Goal: Transaction & Acquisition: Purchase product/service

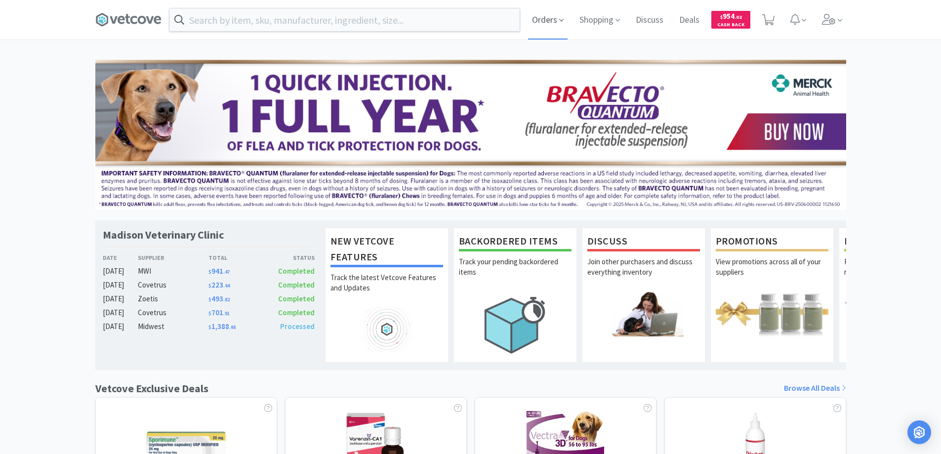
click at [535, 19] on span "Orders" at bounding box center [548, 20] width 40 height 40
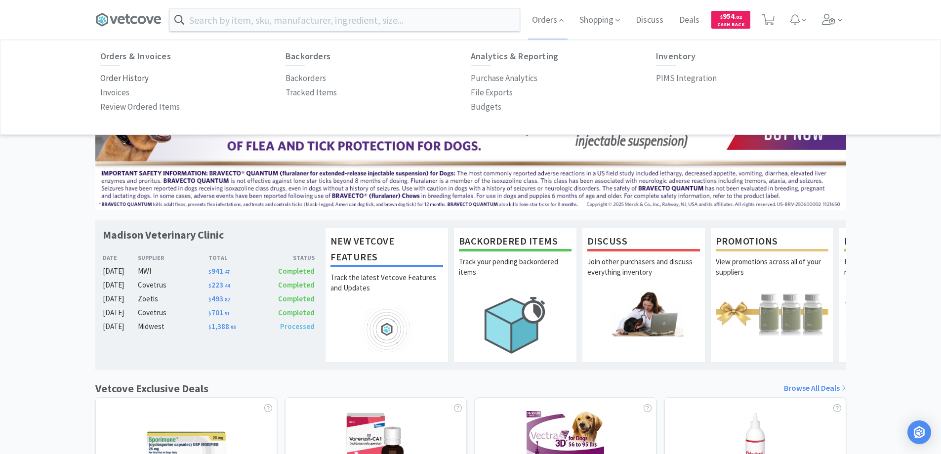
click at [132, 78] on p "Order History" at bounding box center [124, 78] width 48 height 13
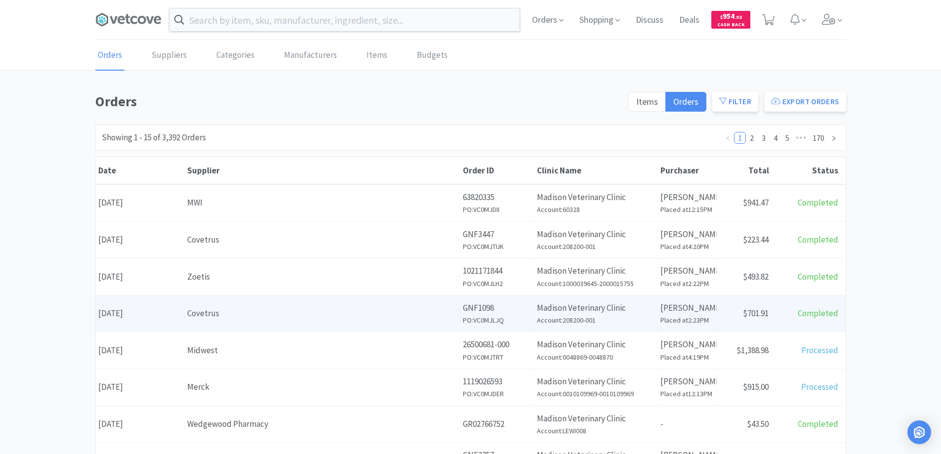
click at [225, 316] on div "Covetrus" at bounding box center [322, 313] width 270 height 13
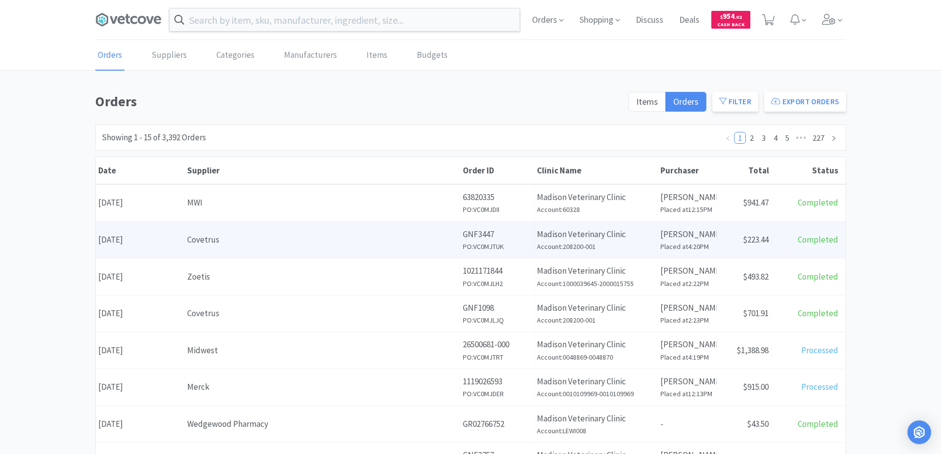
click at [238, 247] on div "Supplier Covetrus" at bounding box center [323, 239] width 276 height 25
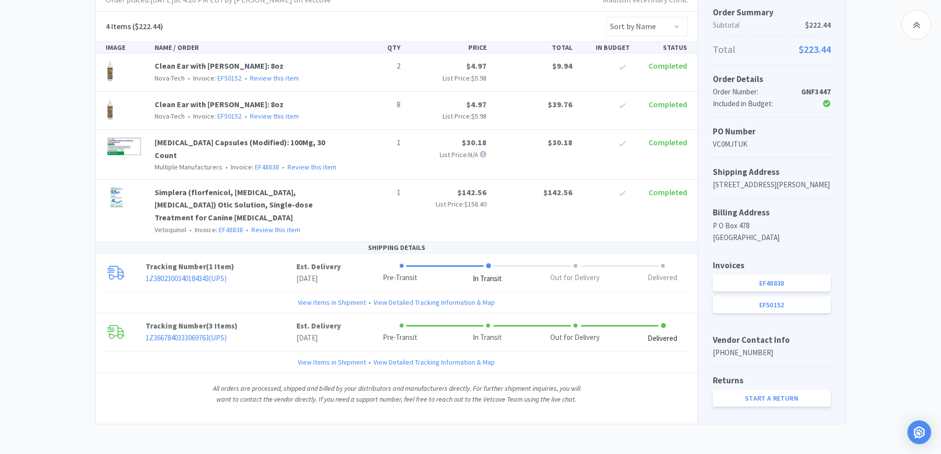
scroll to position [208, 0]
click at [760, 282] on link "EF48838" at bounding box center [772, 283] width 118 height 17
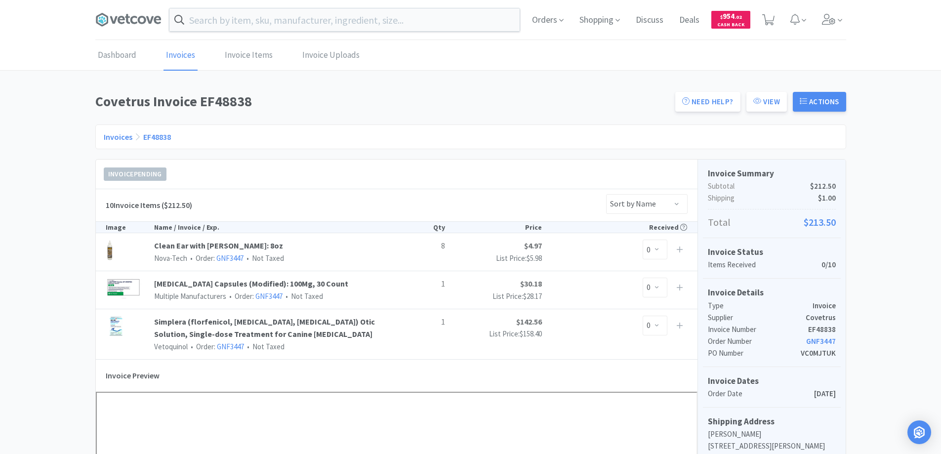
click at [118, 138] on link "Invoices" at bounding box center [118, 137] width 29 height 10
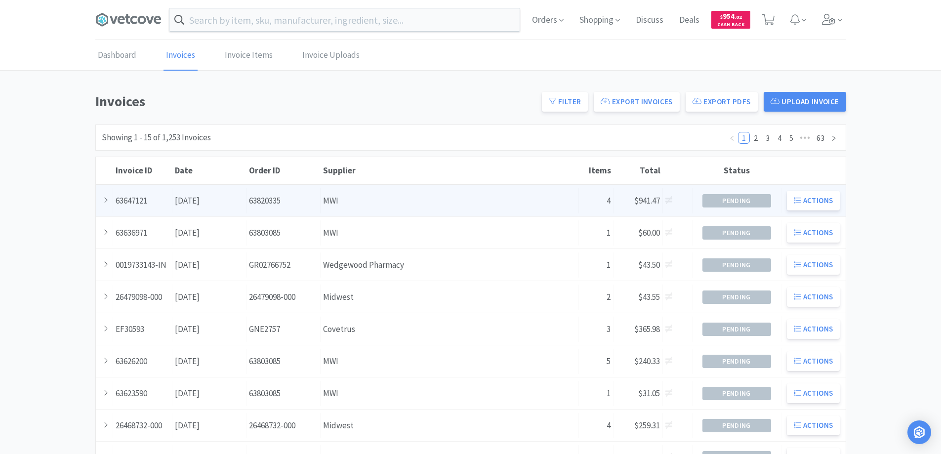
click at [262, 199] on div "Order ID 63820335" at bounding box center [283, 200] width 74 height 25
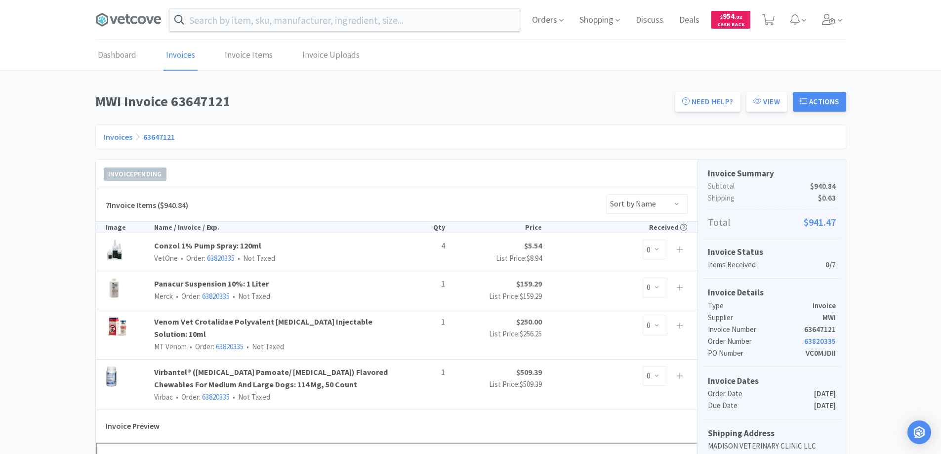
click at [119, 136] on link "Invoices" at bounding box center [118, 137] width 29 height 10
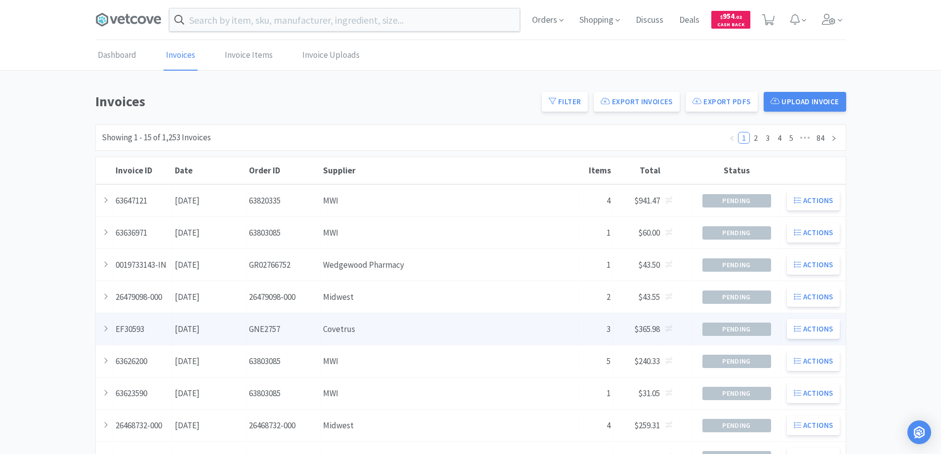
click at [307, 325] on div "Order ID GNE2757" at bounding box center [283, 329] width 74 height 25
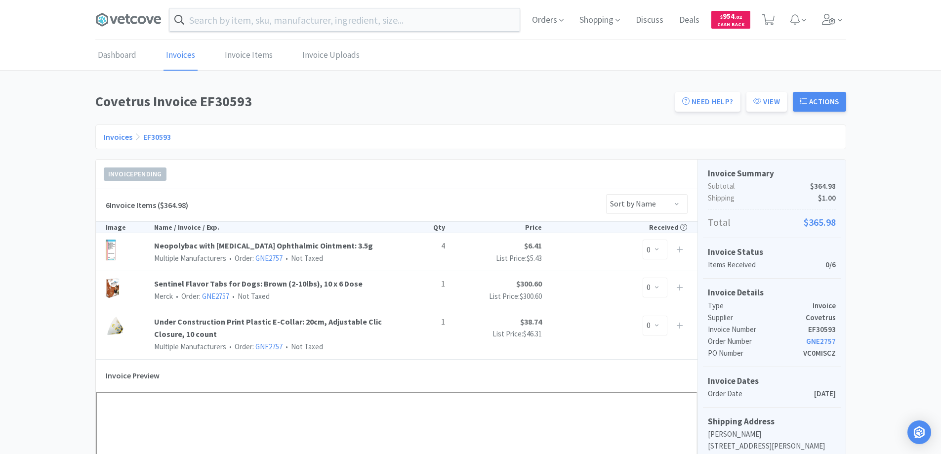
click at [120, 136] on link "Invoices" at bounding box center [118, 137] width 29 height 10
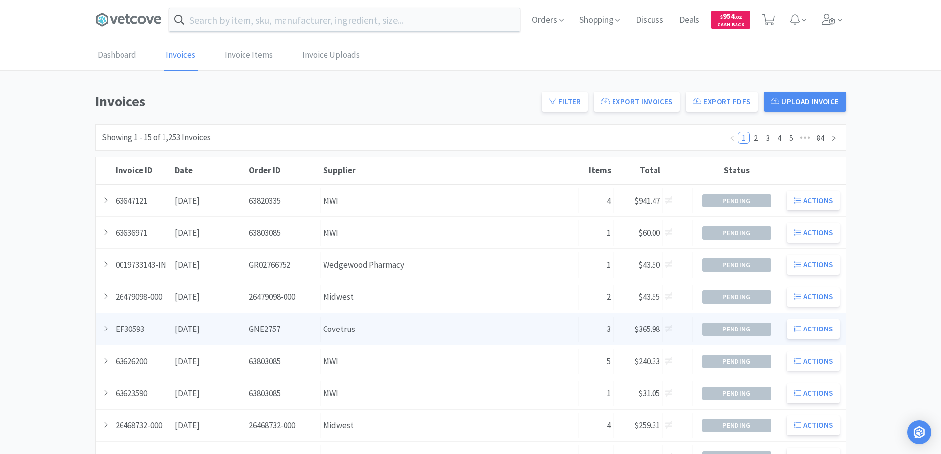
click at [217, 327] on div "Date [DATE]" at bounding box center [209, 329] width 74 height 25
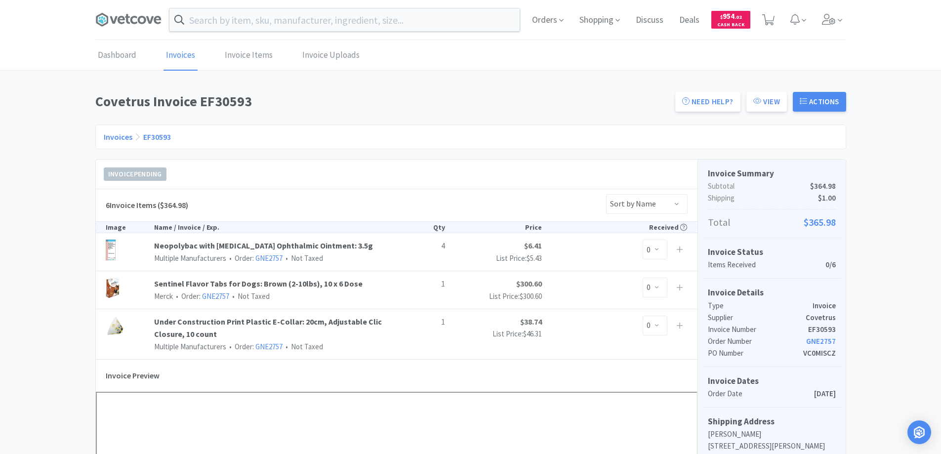
click at [111, 134] on link "Invoices" at bounding box center [118, 137] width 29 height 10
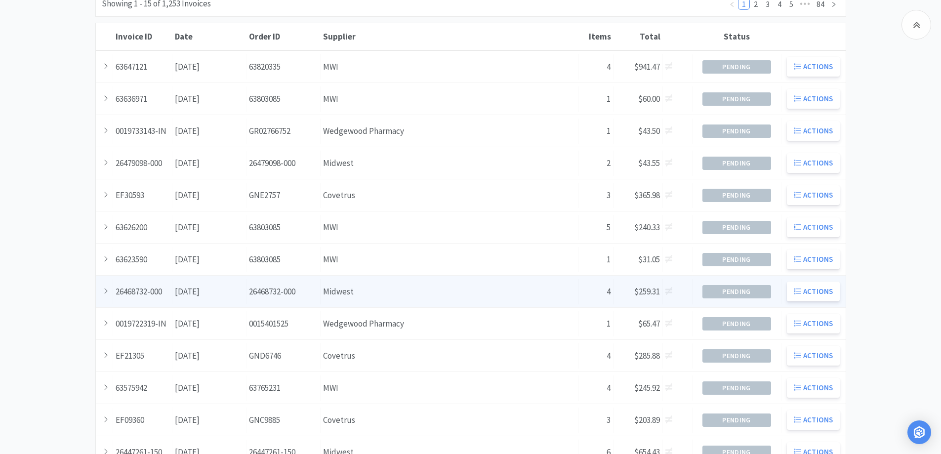
scroll to position [148, 0]
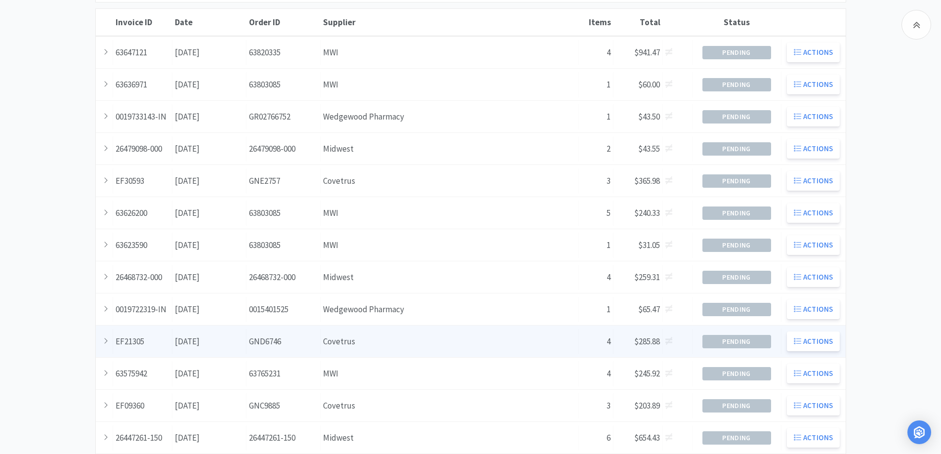
click at [283, 348] on div "Order ID GND6746" at bounding box center [283, 341] width 74 height 25
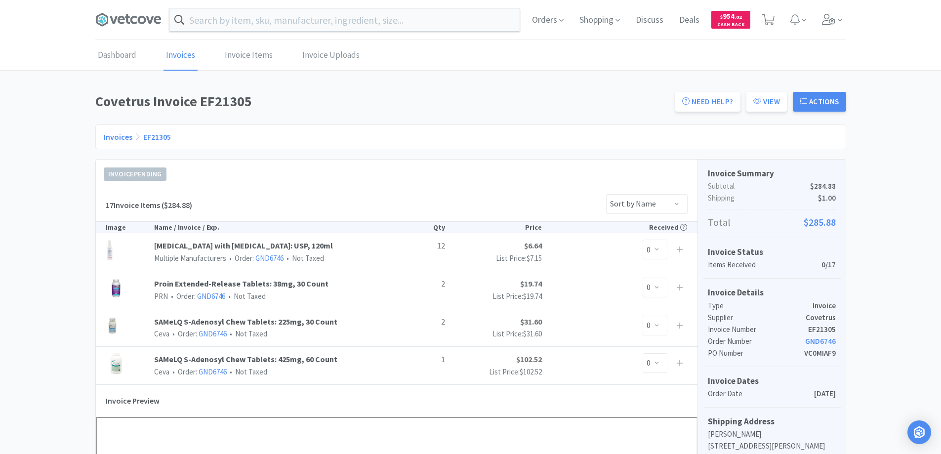
click at [112, 137] on link "Invoices" at bounding box center [118, 137] width 29 height 10
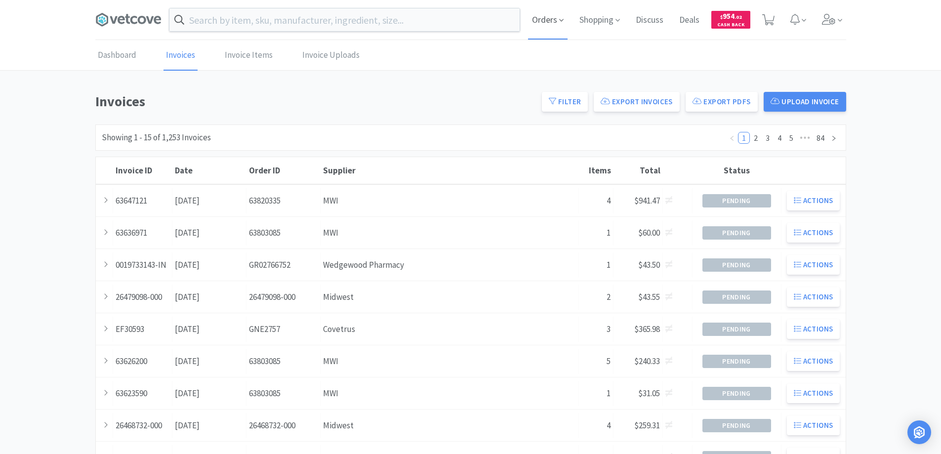
click at [540, 18] on span "Orders" at bounding box center [548, 20] width 40 height 40
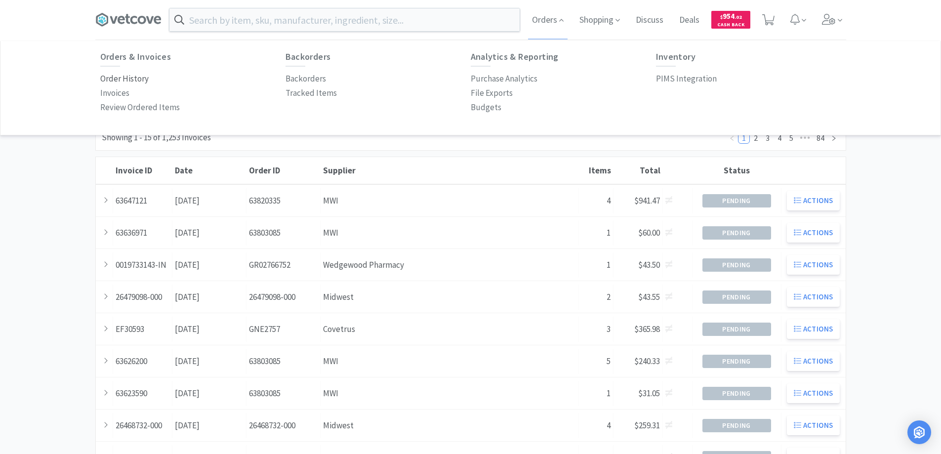
click at [141, 78] on p "Order History" at bounding box center [124, 78] width 48 height 13
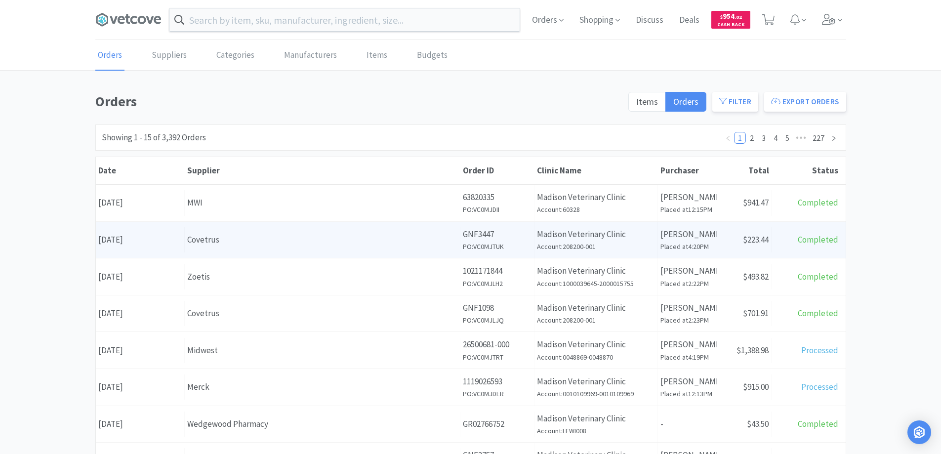
click at [253, 247] on div "Supplier Covetrus" at bounding box center [323, 239] width 276 height 25
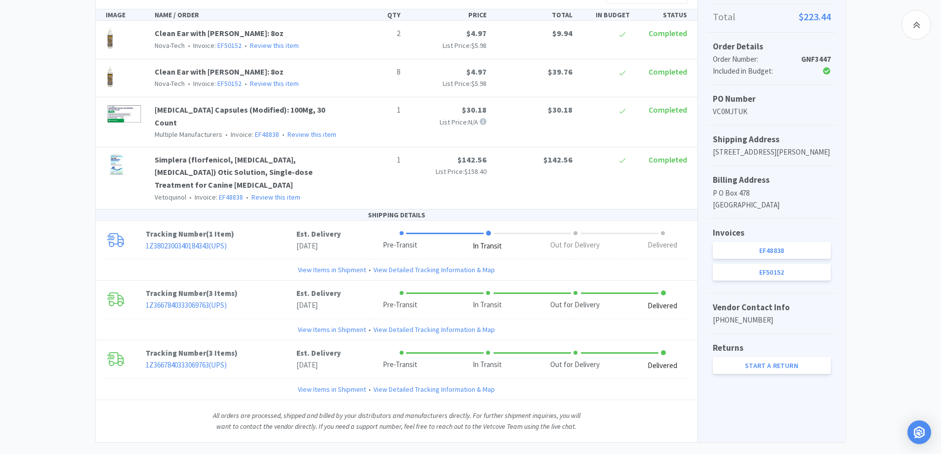
scroll to position [236, 0]
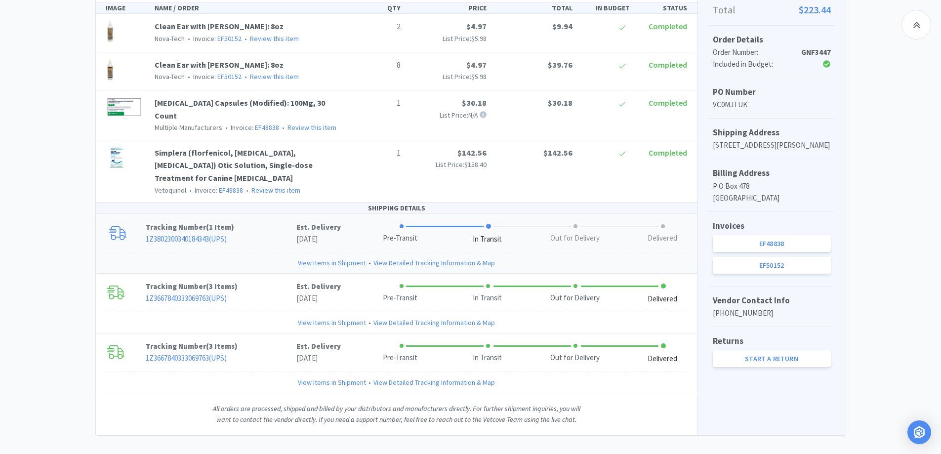
click at [195, 234] on link "1Z3802300340184343 ( UPS )" at bounding box center [186, 238] width 81 height 9
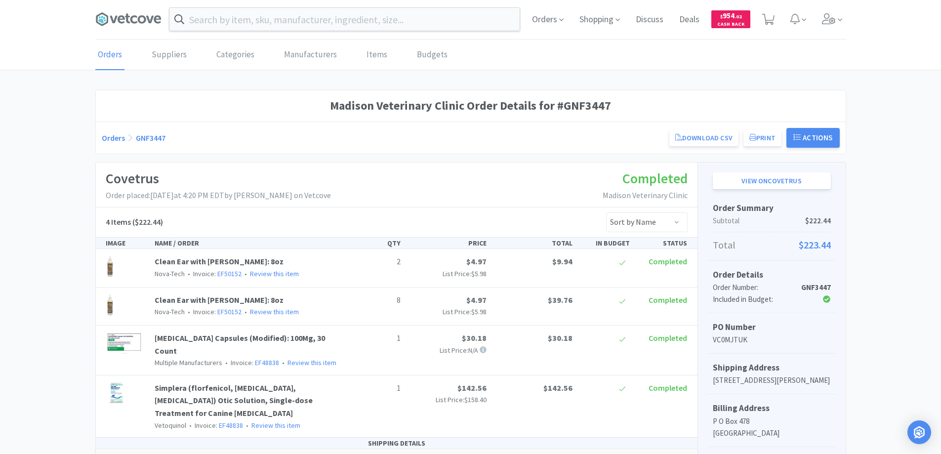
scroll to position [0, 0]
click at [115, 137] on link "Orders" at bounding box center [113, 138] width 23 height 10
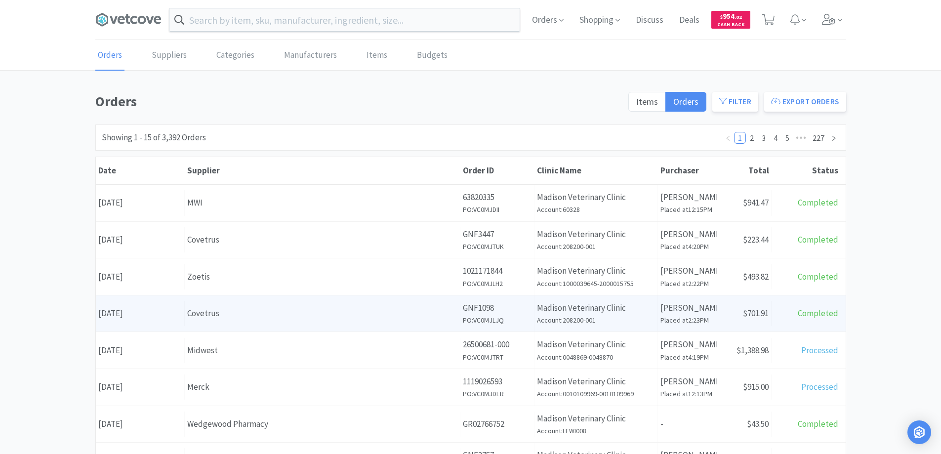
click at [289, 315] on div "Covetrus" at bounding box center [322, 313] width 270 height 13
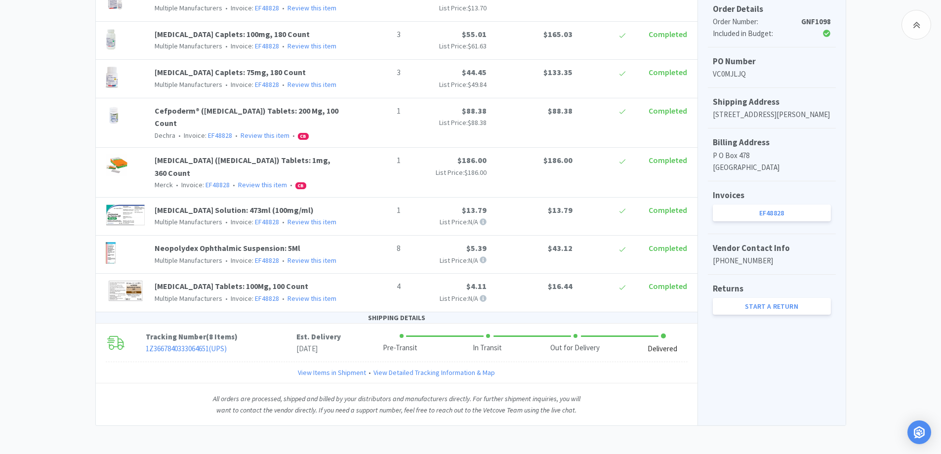
scroll to position [268, 0]
click at [769, 220] on link "EF48828" at bounding box center [772, 211] width 118 height 17
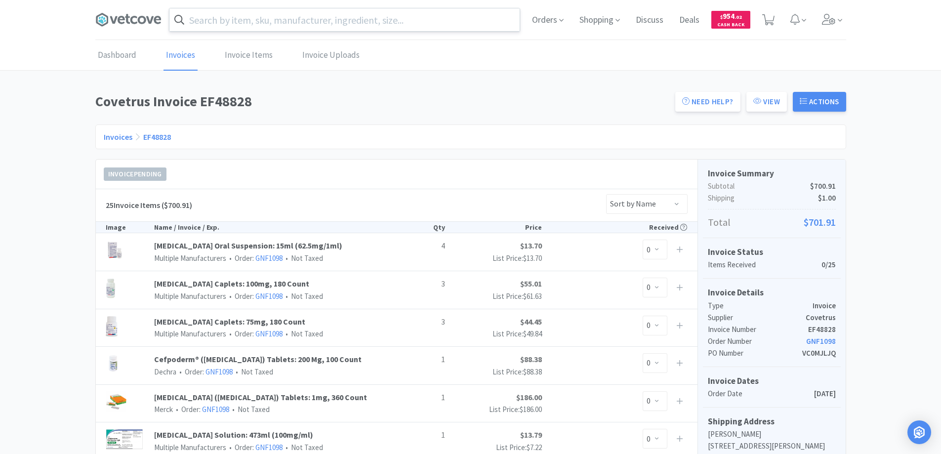
click at [214, 20] on input "text" at bounding box center [344, 19] width 350 height 23
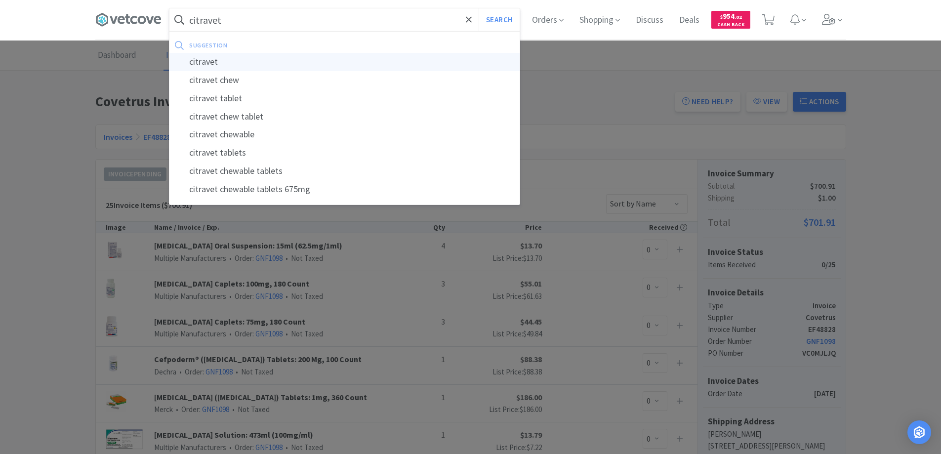
type input "citravet"
click at [198, 61] on div "citravet" at bounding box center [344, 62] width 350 height 18
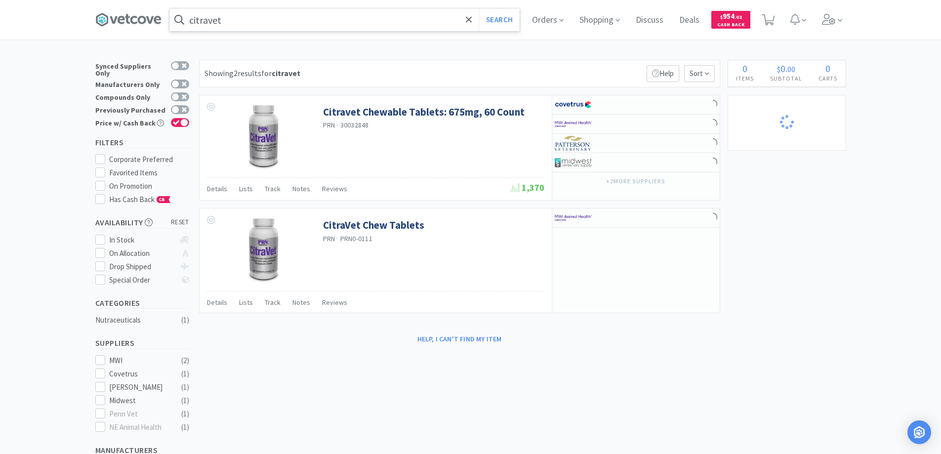
select select "1"
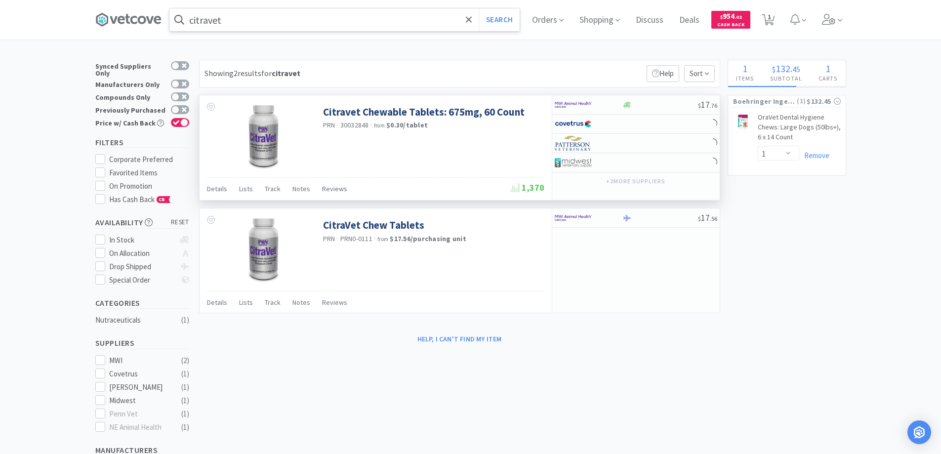
select select "1"
select select "3"
select select "6"
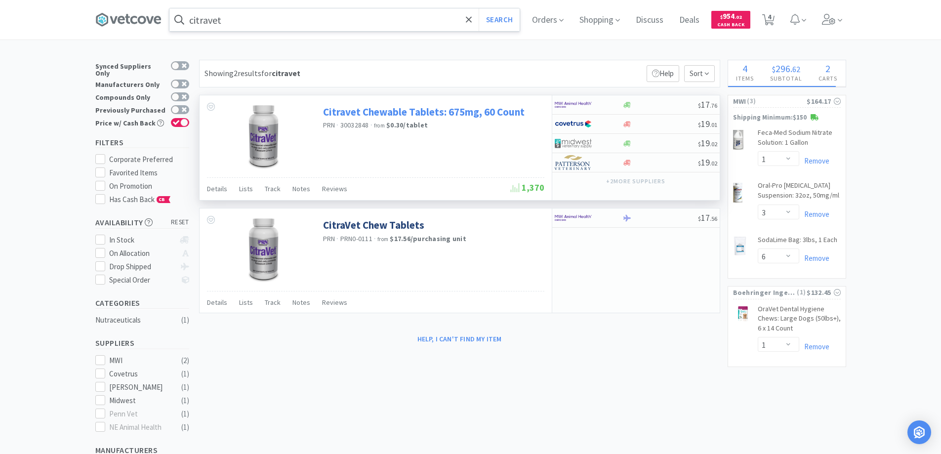
click at [459, 115] on link "Citravet Chewable Tablets: 675mg, 60 Count" at bounding box center [424, 111] width 202 height 13
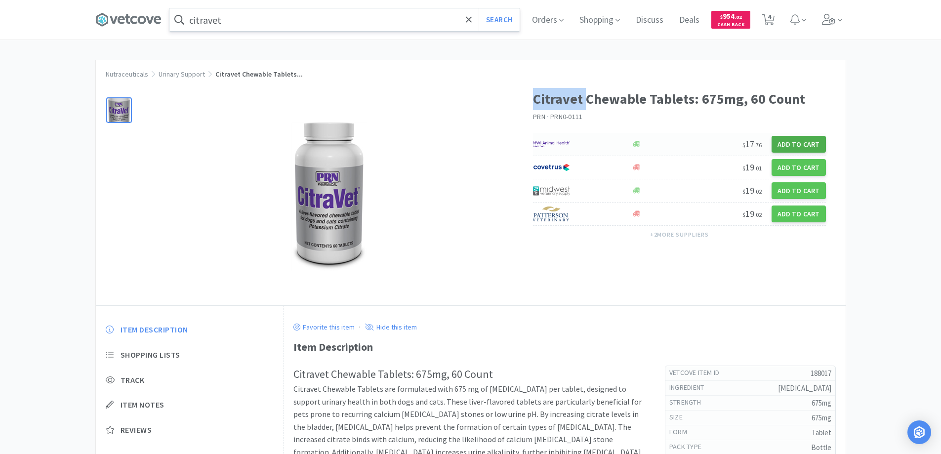
click at [792, 144] on button "Add to Cart" at bounding box center [799, 144] width 54 height 17
select select "1"
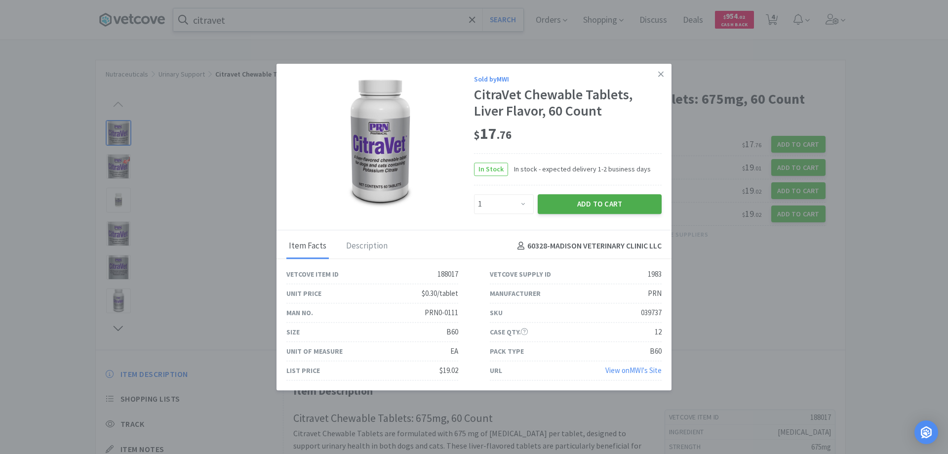
click at [580, 204] on button "Add to Cart" at bounding box center [600, 204] width 124 height 20
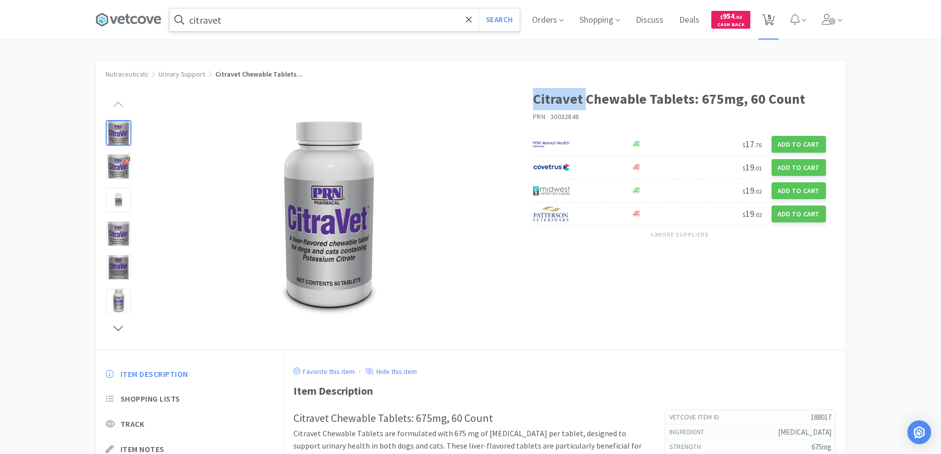
click at [775, 15] on icon at bounding box center [768, 19] width 12 height 11
select select "1"
select select "3"
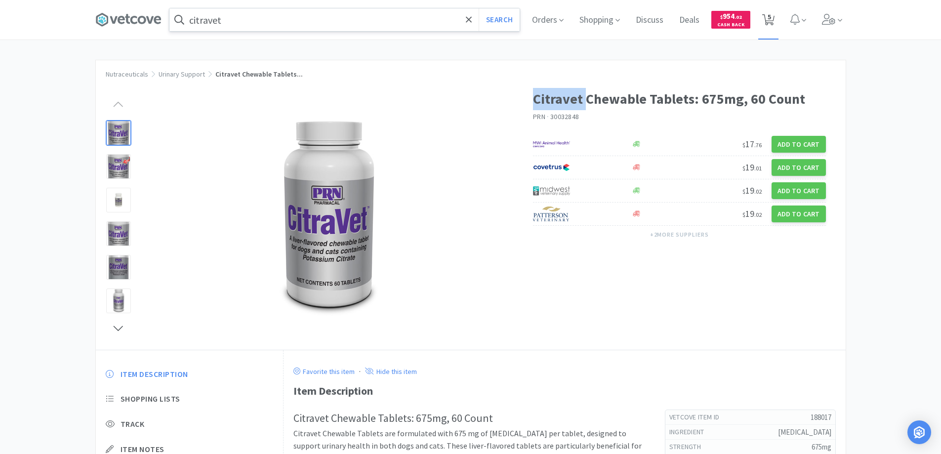
select select "6"
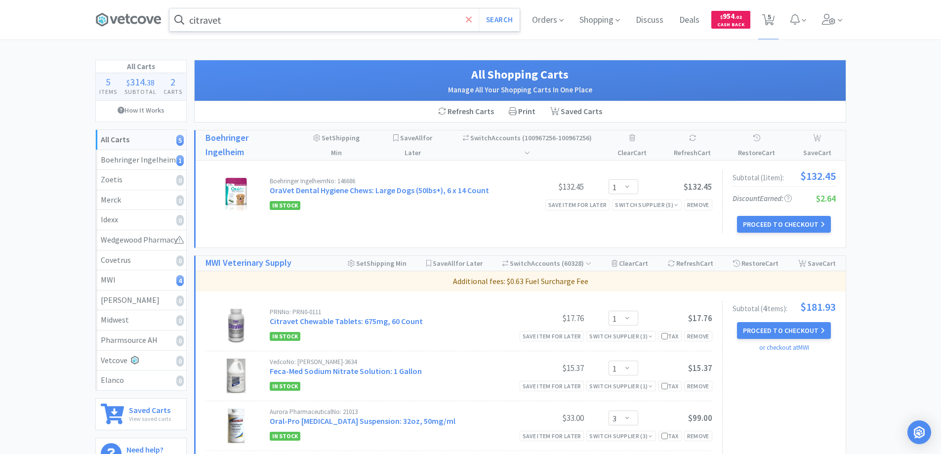
click at [471, 16] on icon at bounding box center [469, 20] width 6 height 10
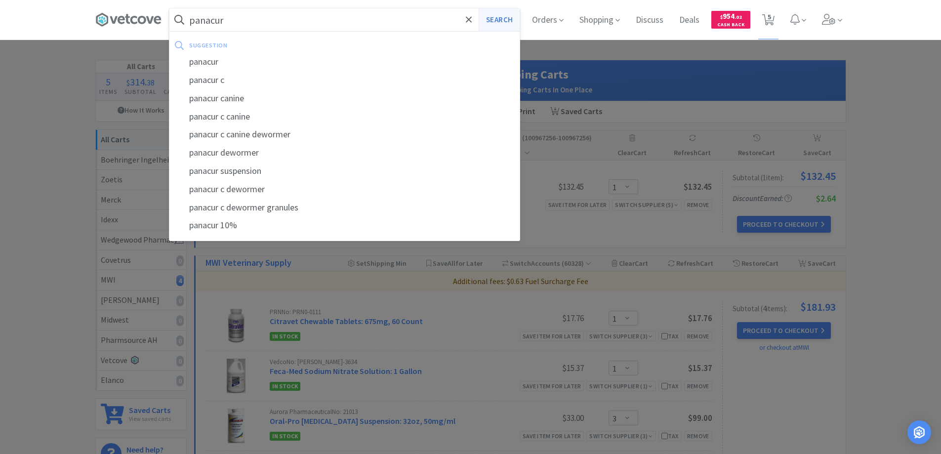
type input "panacur"
click at [491, 21] on button "Search" at bounding box center [499, 19] width 41 height 23
select select "1"
select select "3"
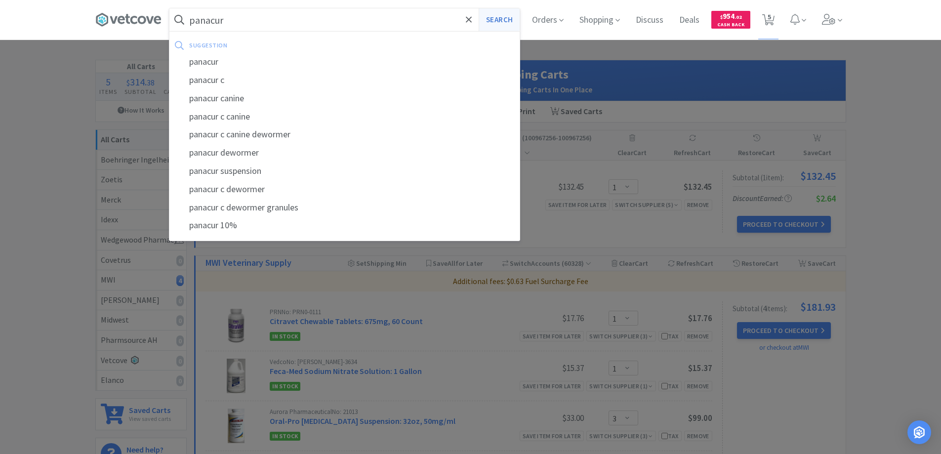
select select "6"
select select "1"
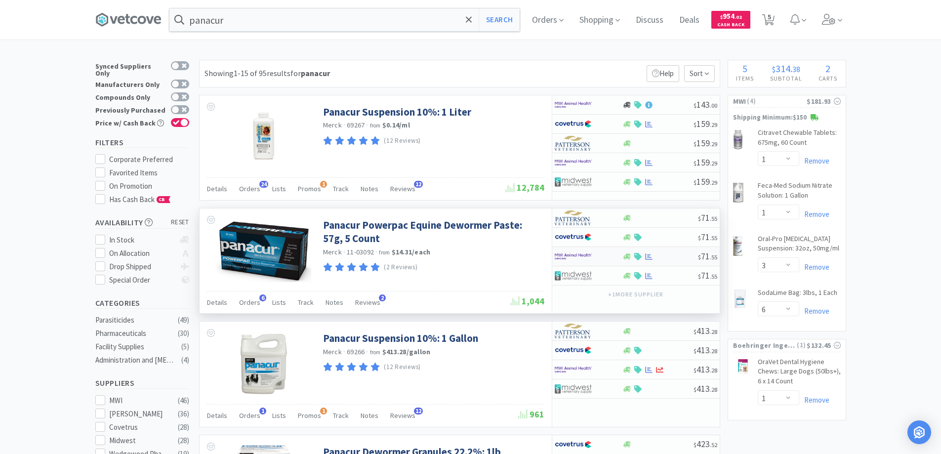
click at [596, 258] on div at bounding box center [582, 256] width 54 height 17
select select "1"
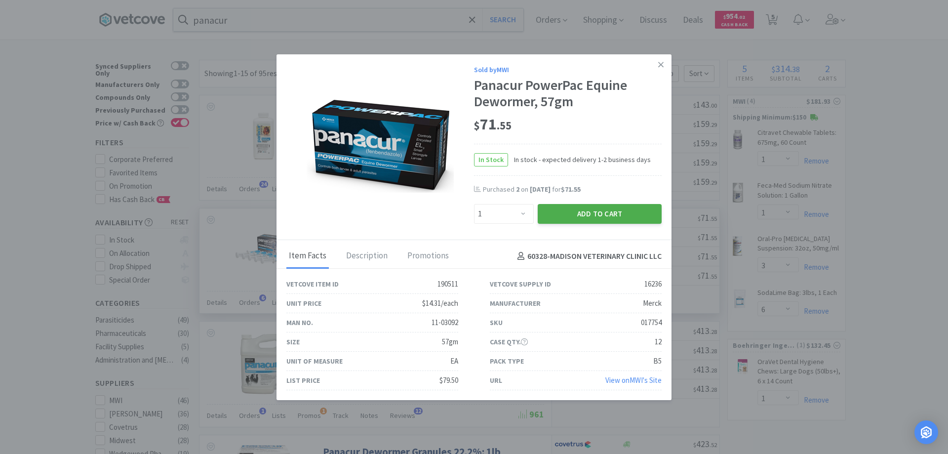
click at [585, 211] on button "Add to Cart" at bounding box center [600, 214] width 124 height 20
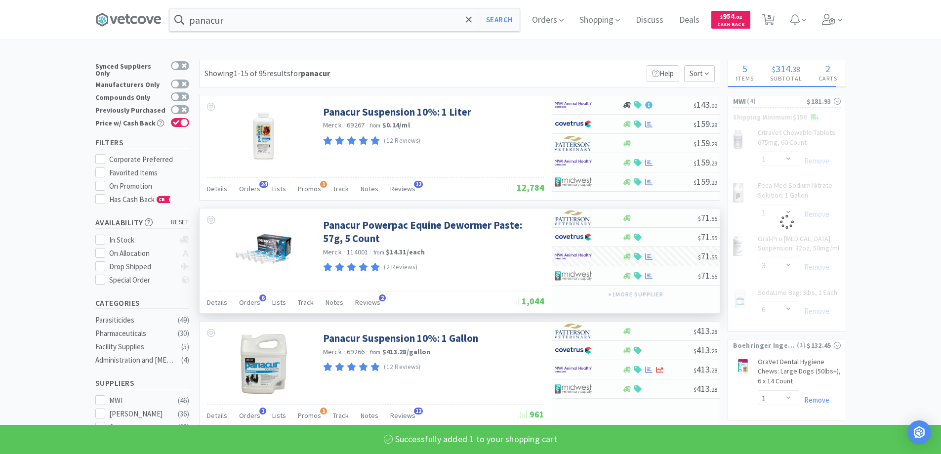
select select "1"
select select "6"
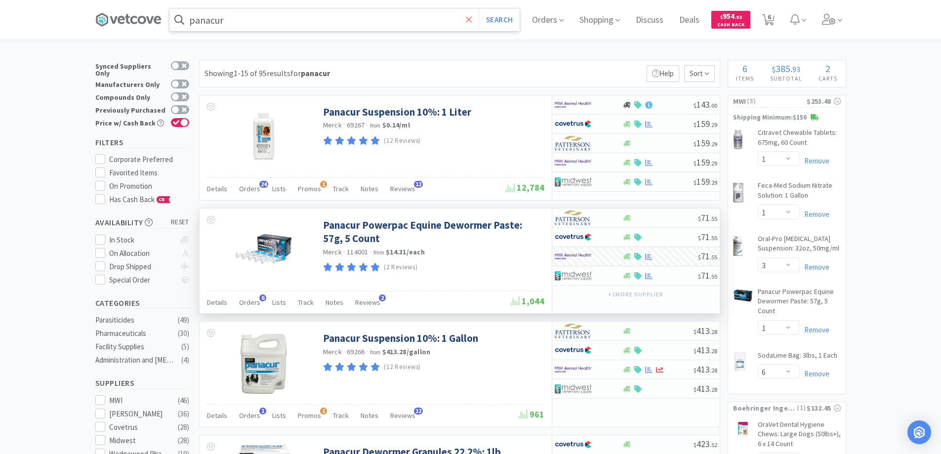
click at [472, 20] on icon at bounding box center [469, 19] width 6 height 6
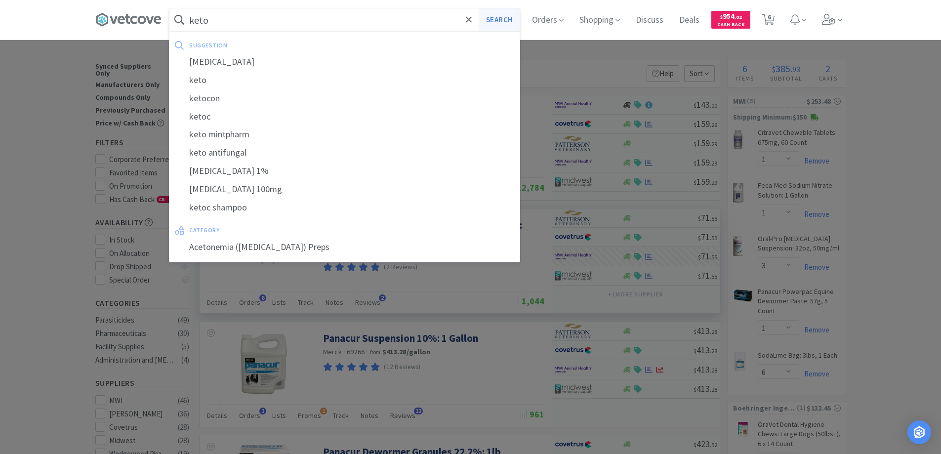
type input "keto"
click at [502, 20] on button "Search" at bounding box center [499, 19] width 41 height 23
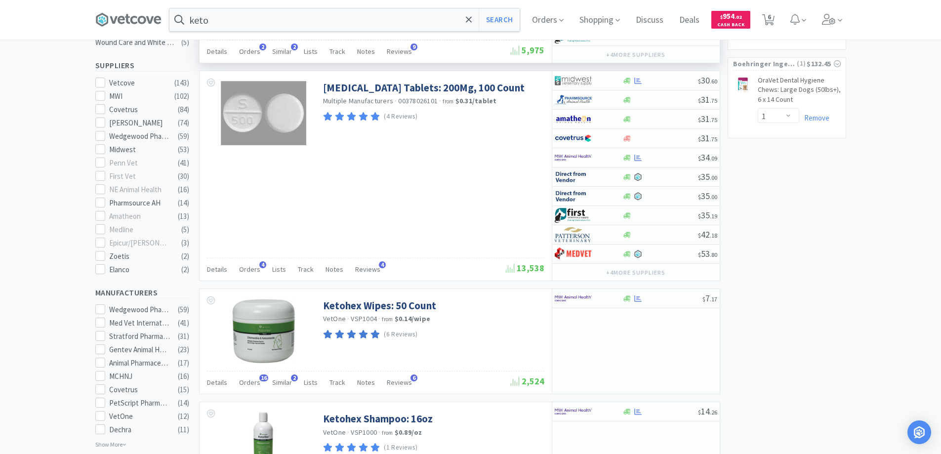
scroll to position [346, 0]
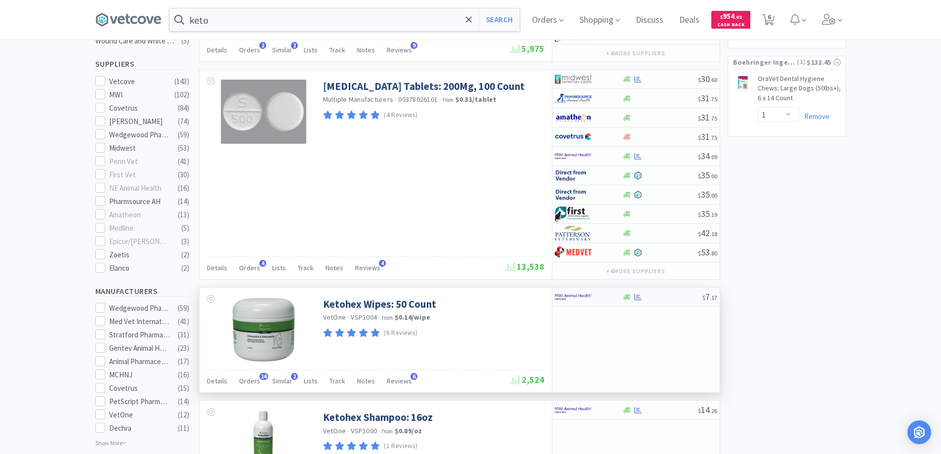
click at [608, 298] on div at bounding box center [582, 296] width 54 height 17
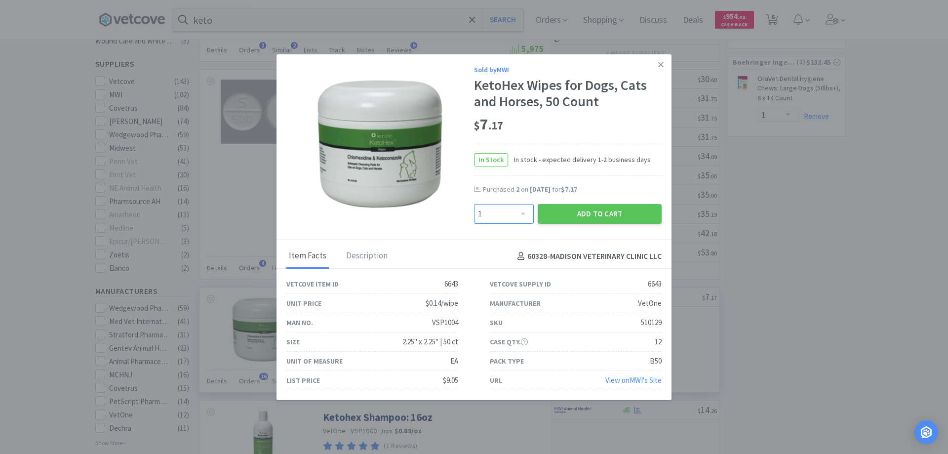
click at [516, 213] on select "Enter Quantity 1 2 3 4 5 6 7 8 9 10 11 12 13 14 15 16 17 18 19 20 Enter Quantity" at bounding box center [504, 214] width 60 height 20
select select "3"
click at [474, 204] on select "Enter Quantity 1 2 3 4 5 6 7 8 9 10 11 12 13 14 15 16 17 18 19 20 Enter Quantity" at bounding box center [504, 214] width 60 height 20
click at [574, 212] on button "Add to Cart" at bounding box center [600, 214] width 124 height 20
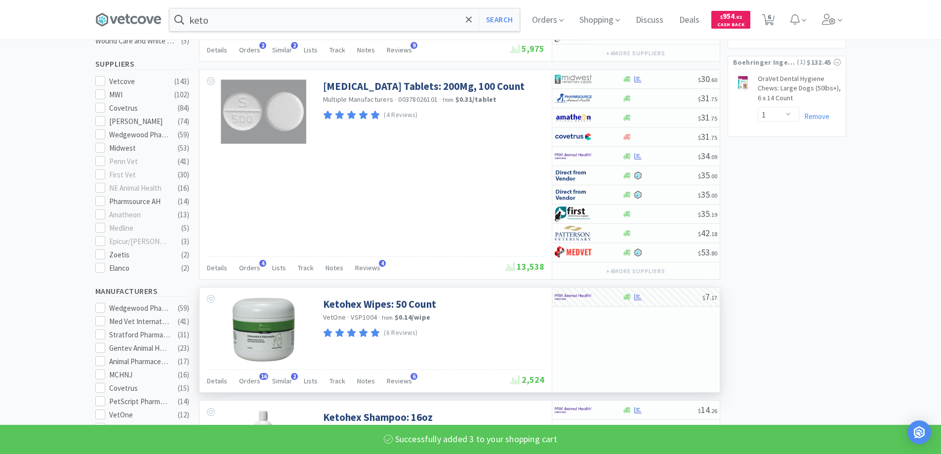
select select "3"
select select "1"
select select "6"
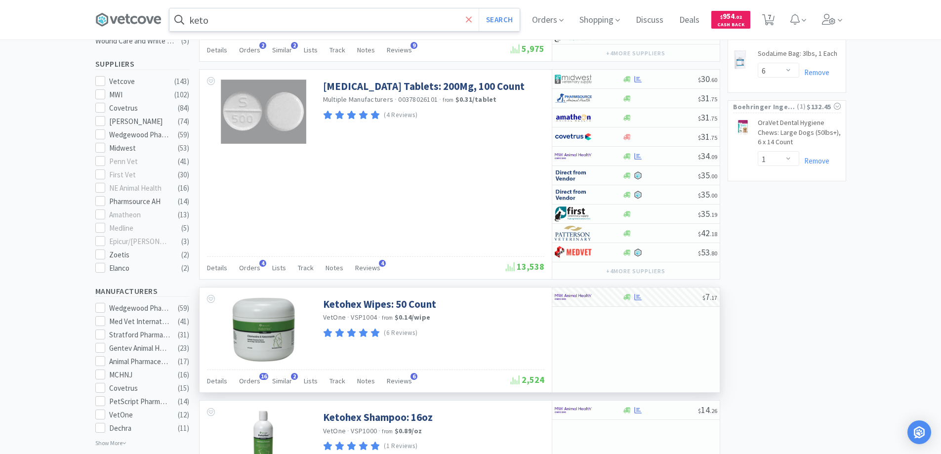
click at [472, 22] on icon at bounding box center [469, 20] width 6 height 10
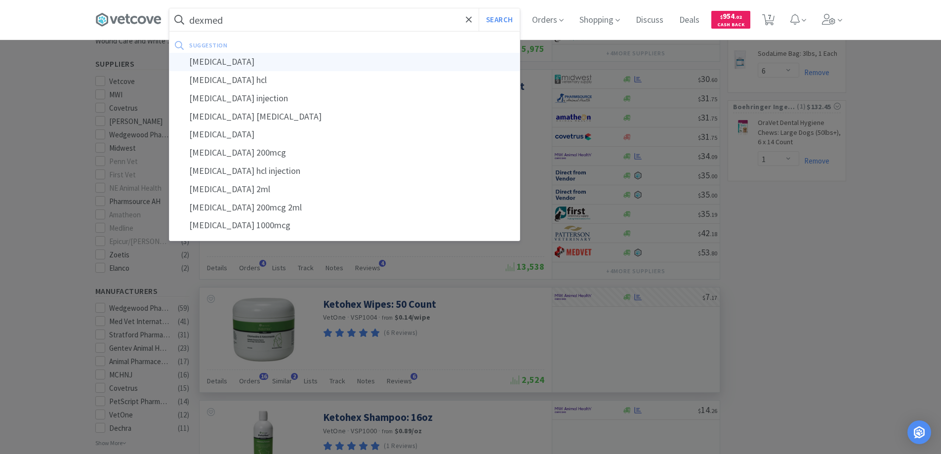
click at [233, 58] on div "[MEDICAL_DATA]" at bounding box center [344, 62] width 350 height 18
type input "[MEDICAL_DATA]"
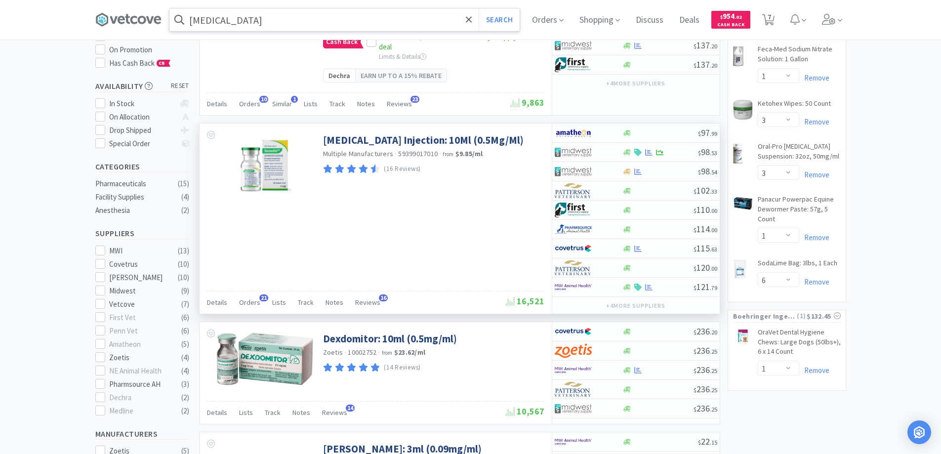
scroll to position [148, 0]
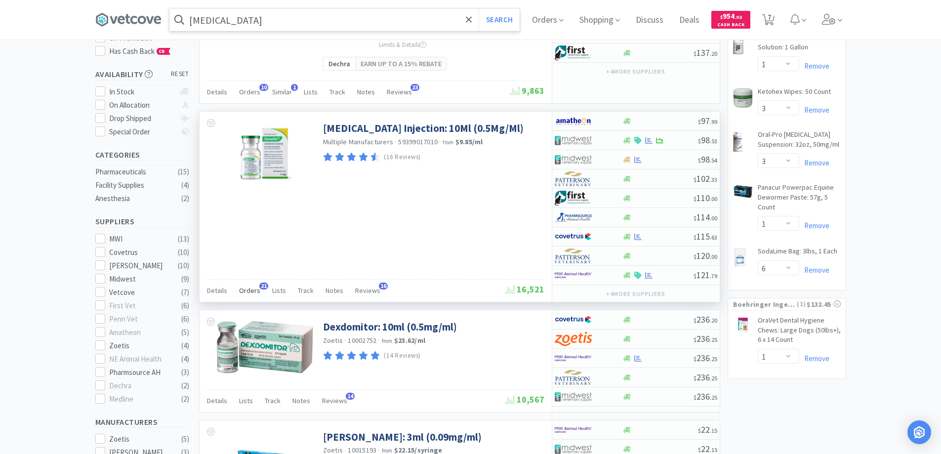
click at [260, 289] on span "21" at bounding box center [263, 286] width 9 height 7
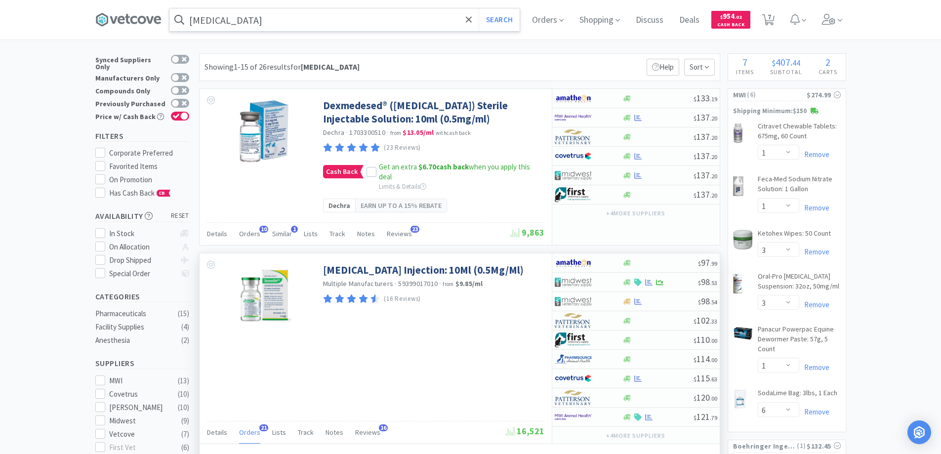
scroll to position [0, 0]
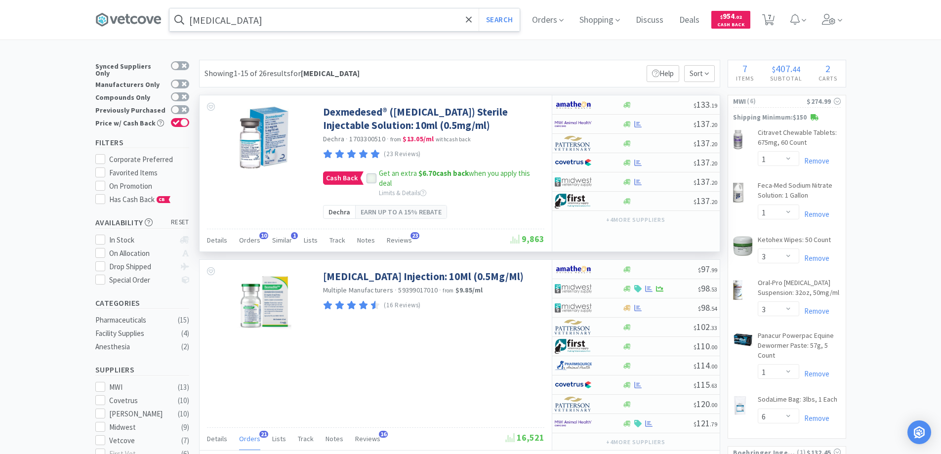
click at [368, 182] on icon at bounding box center [371, 178] width 7 height 7
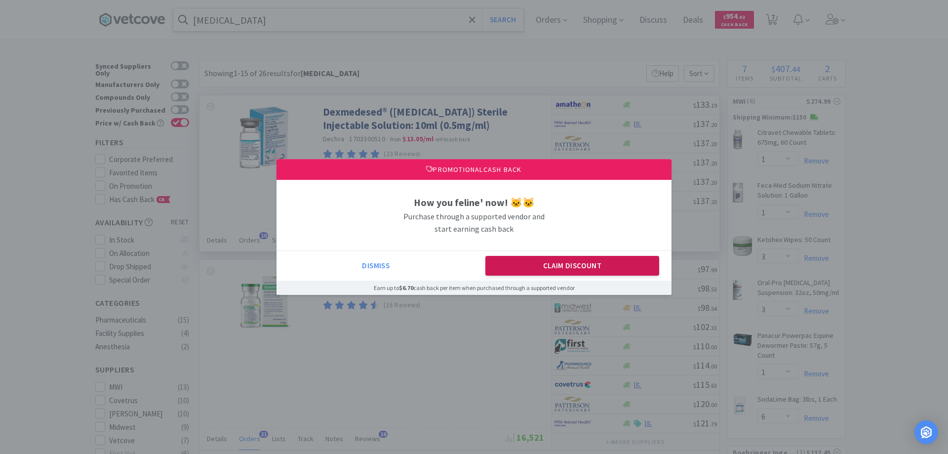
click at [549, 262] on button "Claim Discount" at bounding box center [573, 266] width 174 height 20
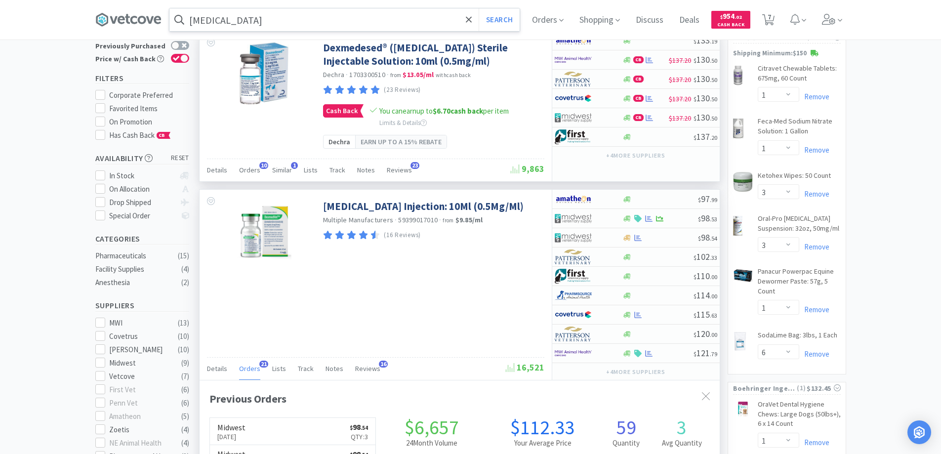
scroll to position [198, 0]
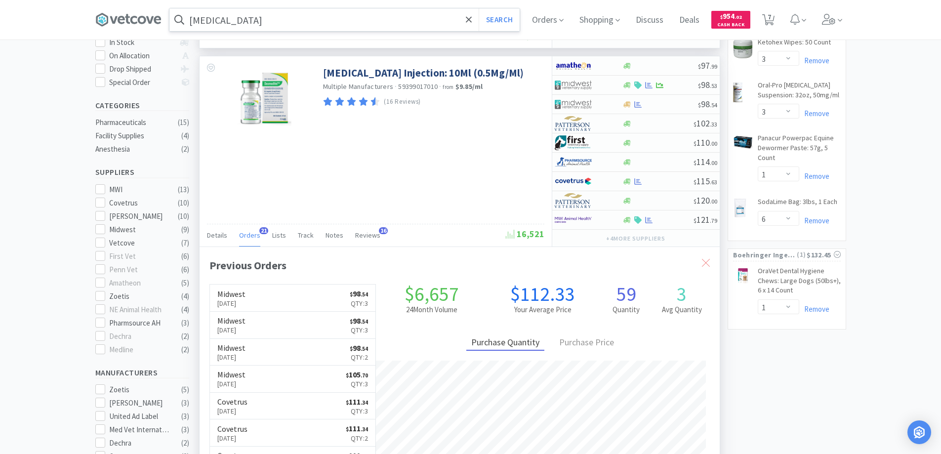
click at [703, 267] on icon at bounding box center [706, 263] width 8 height 8
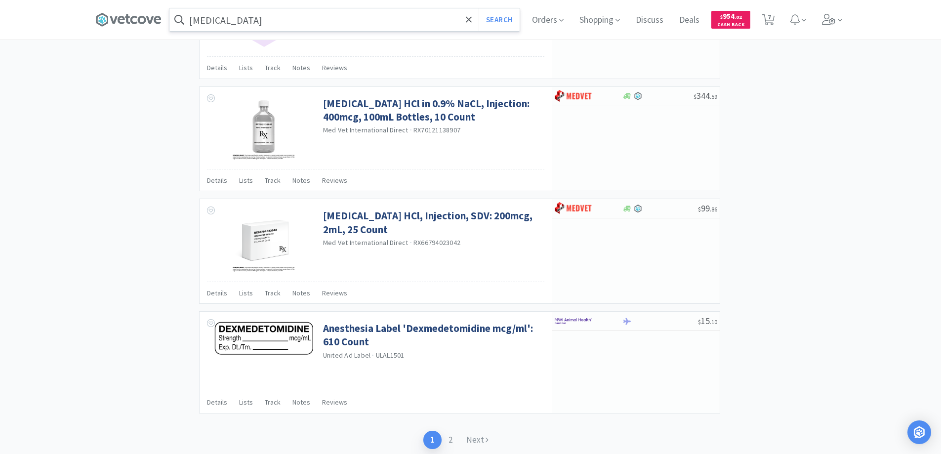
scroll to position [1623, 0]
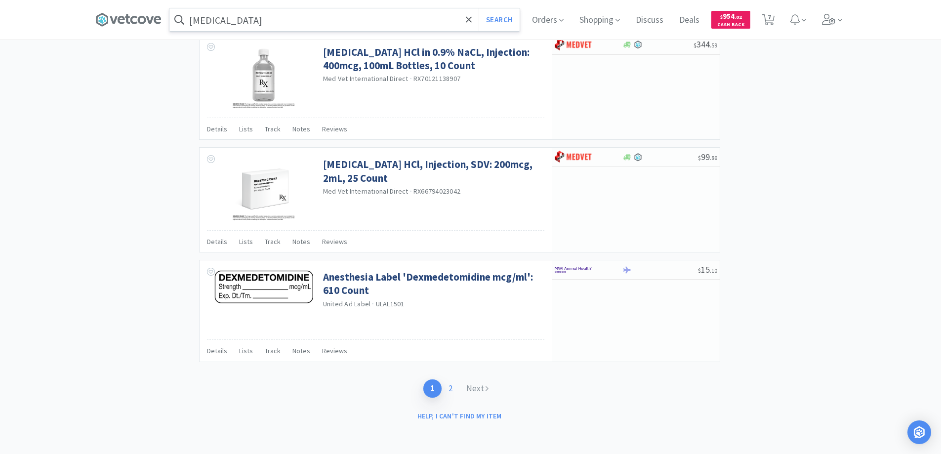
click at [448, 387] on link "2" at bounding box center [451, 388] width 18 height 18
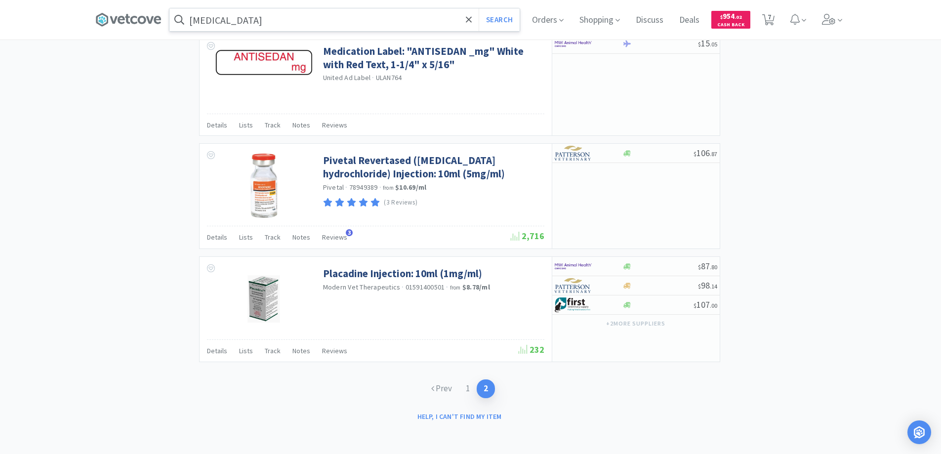
scroll to position [1087, 0]
click at [444, 387] on link "Prev" at bounding box center [441, 388] width 35 height 18
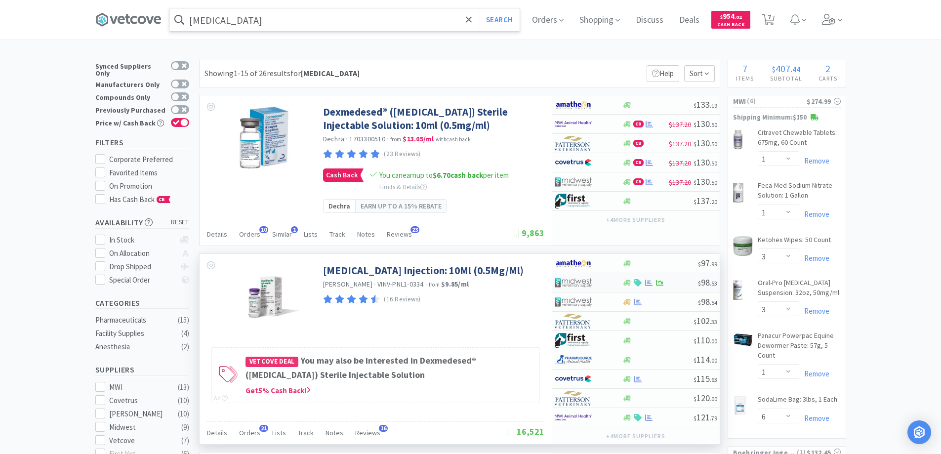
click at [607, 291] on div at bounding box center [582, 282] width 54 height 17
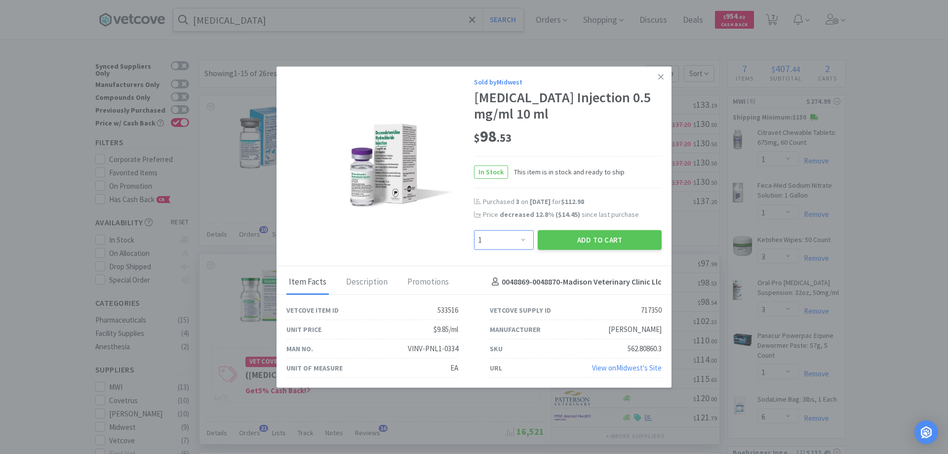
drag, startPoint x: 523, startPoint y: 242, endPoint x: 523, endPoint y: 234, distance: 7.4
click at [523, 239] on select "Enter Quantity 1 2 3 4 5 6 7 8 9 10 11 12 13 14 15 16 17 18 19 20 Enter Quantity" at bounding box center [504, 240] width 60 height 20
select select "3"
click at [474, 230] on select "Enter Quantity 1 2 3 4 5 6 7 8 9 10 11 12 13 14 15 16 17 18 19 20 Enter Quantity" at bounding box center [504, 240] width 60 height 20
click at [561, 241] on button "Add to Cart" at bounding box center [600, 240] width 124 height 20
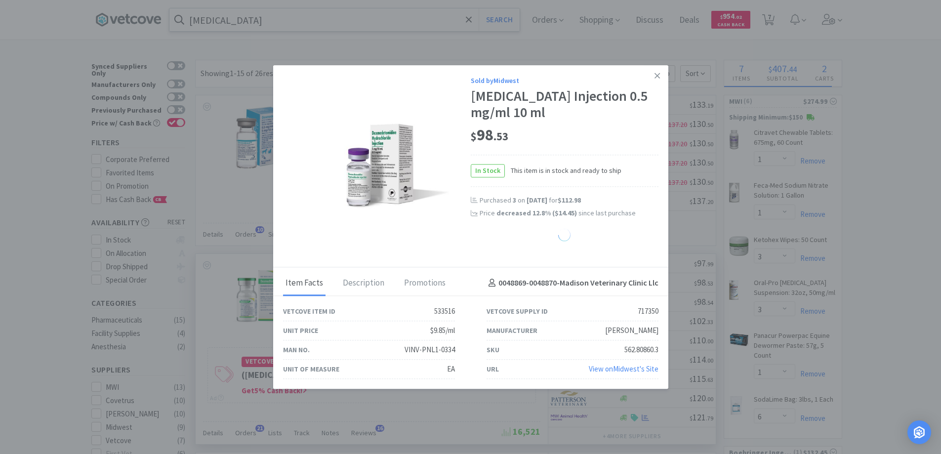
select select "3"
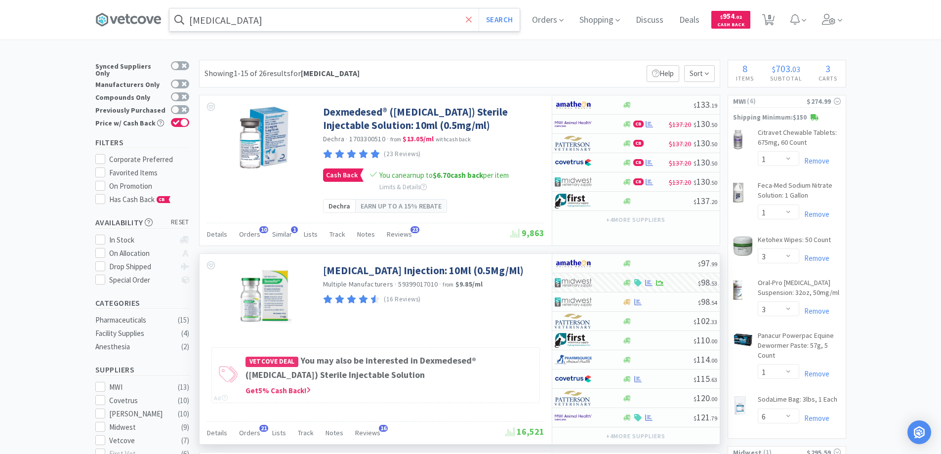
click at [469, 19] on icon at bounding box center [469, 20] width 6 height 10
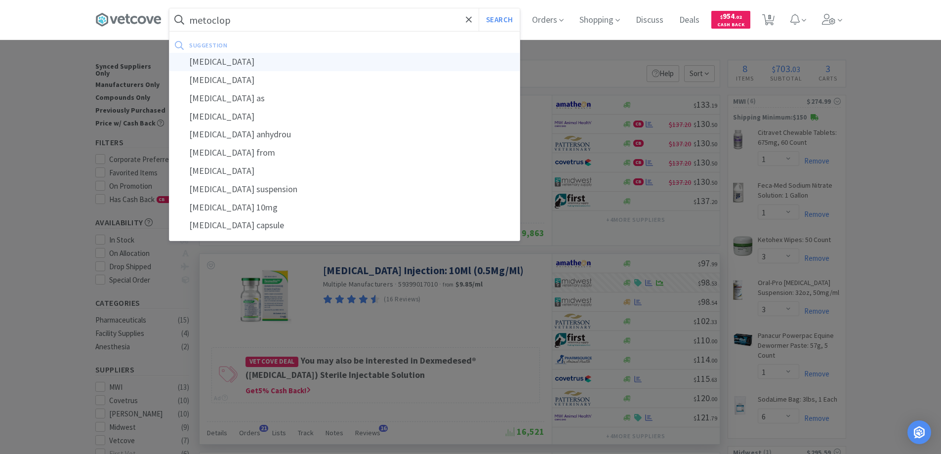
click at [232, 59] on div "[MEDICAL_DATA]" at bounding box center [344, 62] width 350 height 18
type input "[MEDICAL_DATA]"
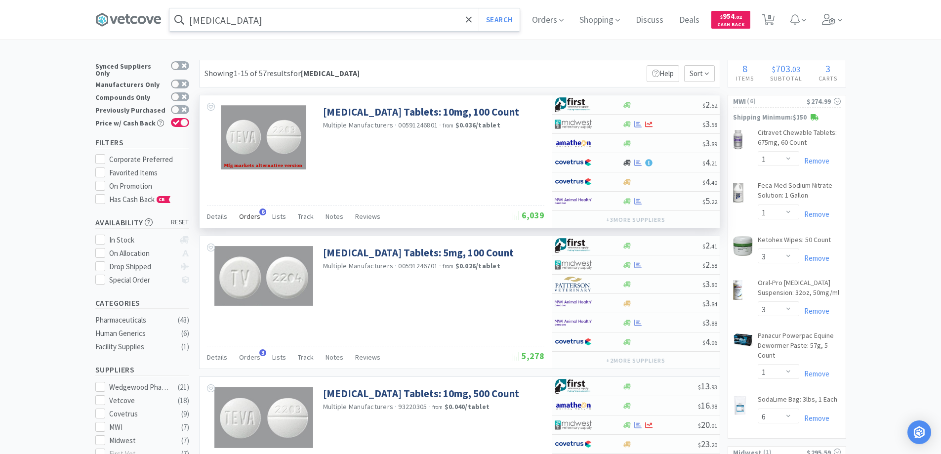
click at [261, 212] on span "6" at bounding box center [262, 211] width 7 height 7
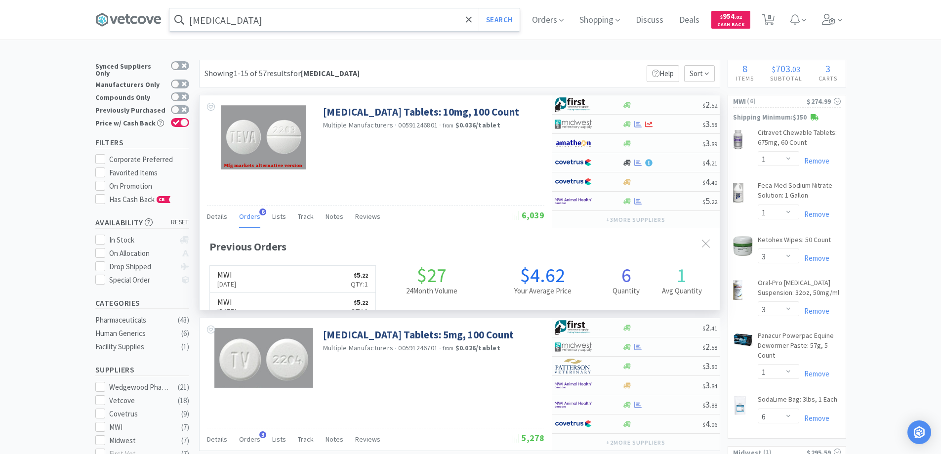
scroll to position [256, 520]
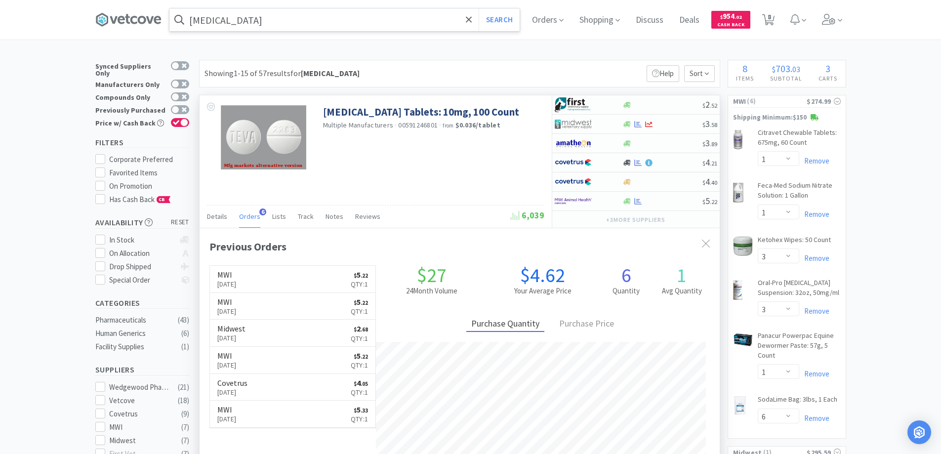
click at [261, 212] on span "6" at bounding box center [262, 211] width 7 height 7
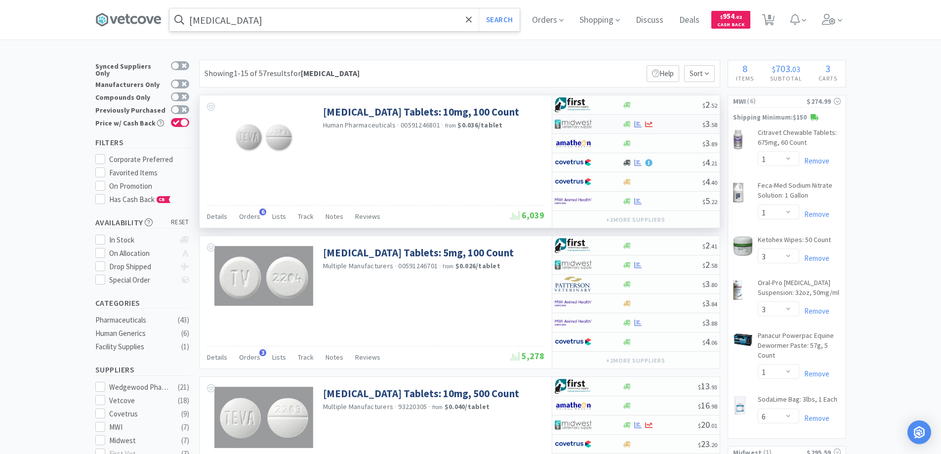
click at [601, 124] on div at bounding box center [582, 124] width 54 height 17
select select "1"
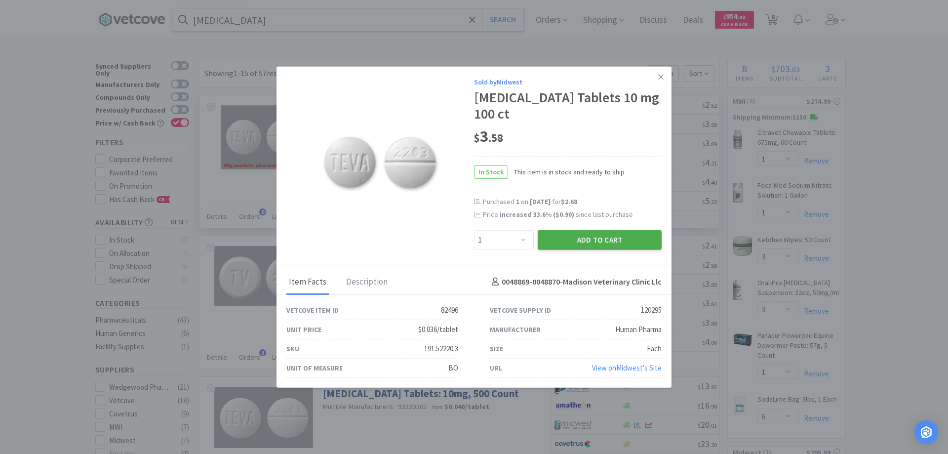
click at [573, 243] on button "Add to Cart" at bounding box center [600, 240] width 124 height 20
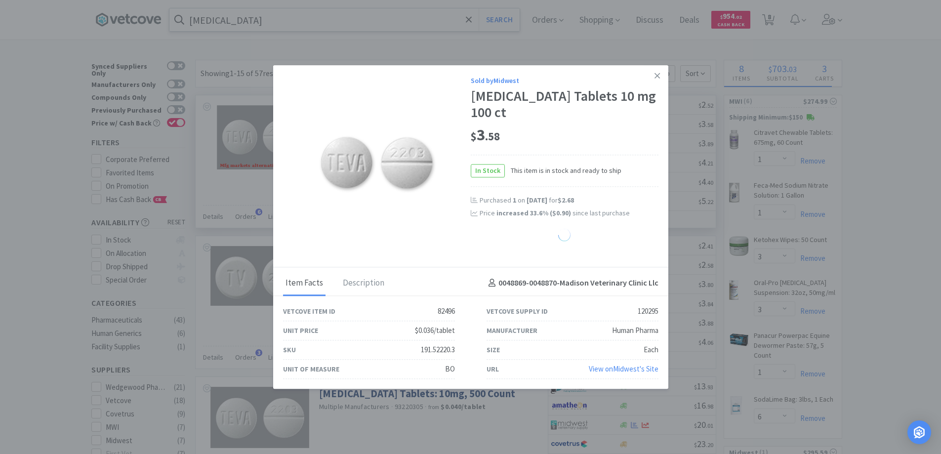
select select "1"
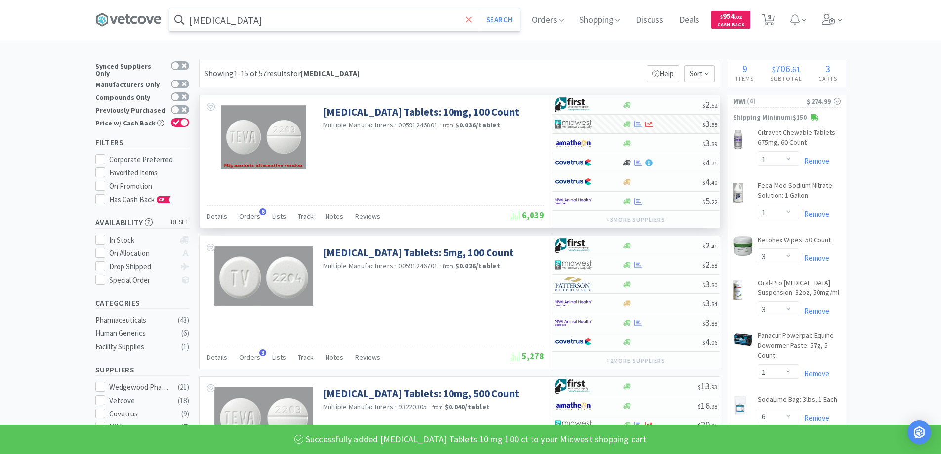
click at [471, 20] on icon at bounding box center [469, 19] width 6 height 6
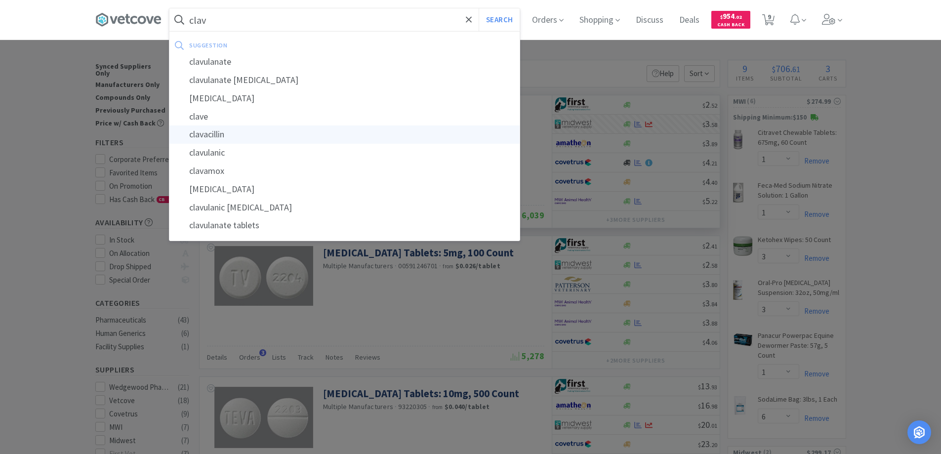
click at [212, 131] on div "clavacillin" at bounding box center [344, 134] width 350 height 18
type input "clavacillin"
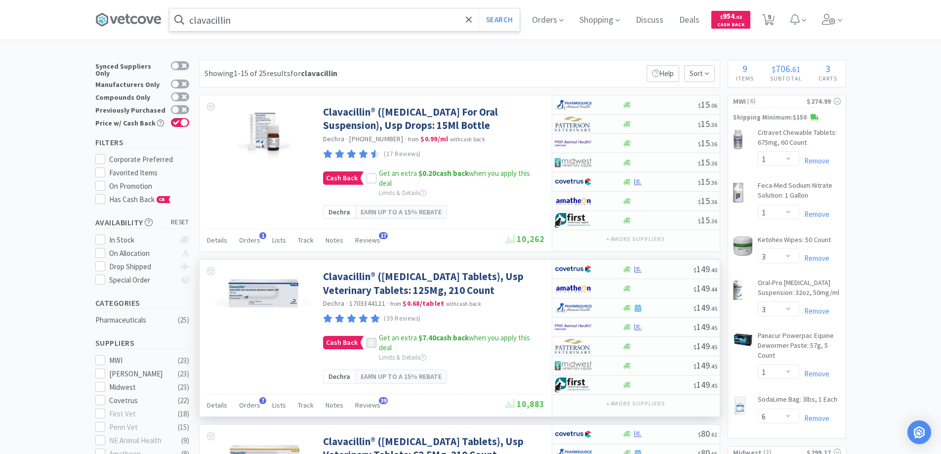
click at [370, 347] on icon at bounding box center [371, 343] width 7 height 7
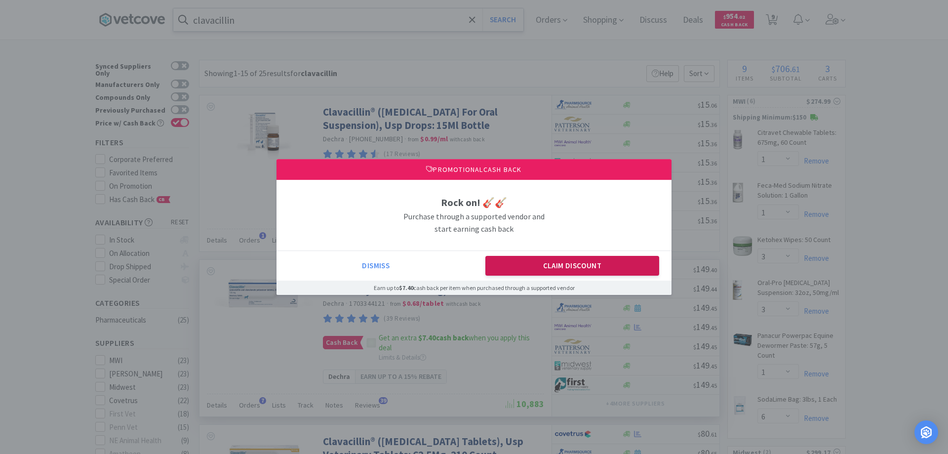
click at [551, 266] on button "Claim Discount" at bounding box center [573, 266] width 174 height 20
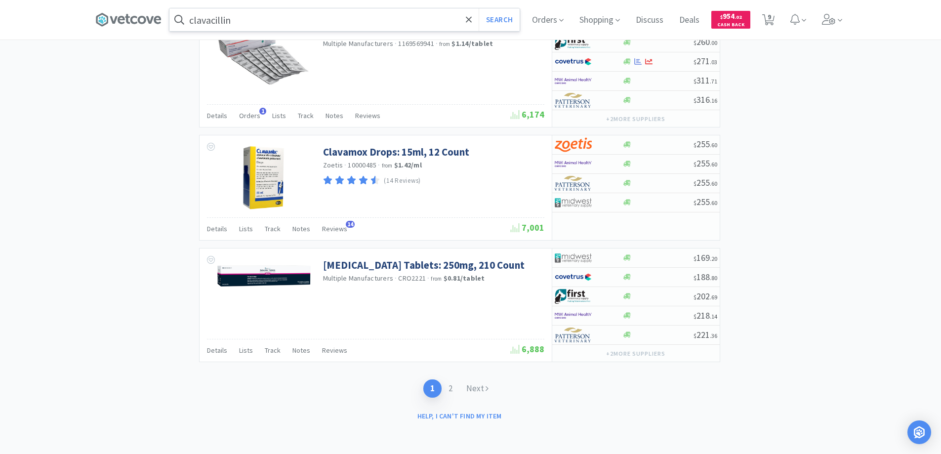
scroll to position [2230, 0]
click at [468, 386] on link "Next" at bounding box center [477, 388] width 36 height 18
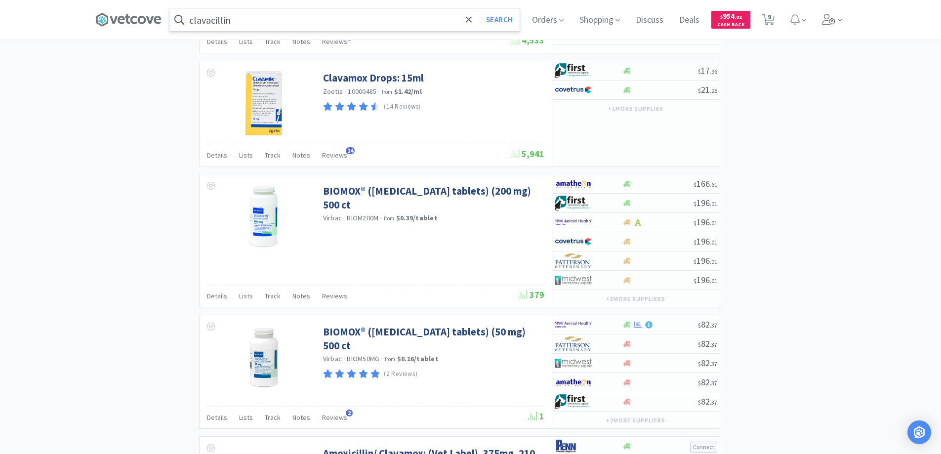
scroll to position [971, 0]
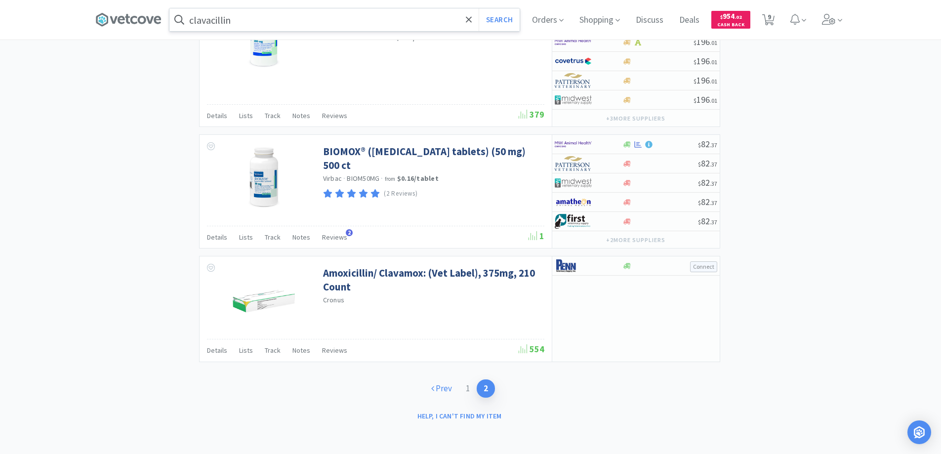
click at [447, 388] on link "Prev" at bounding box center [441, 388] width 35 height 18
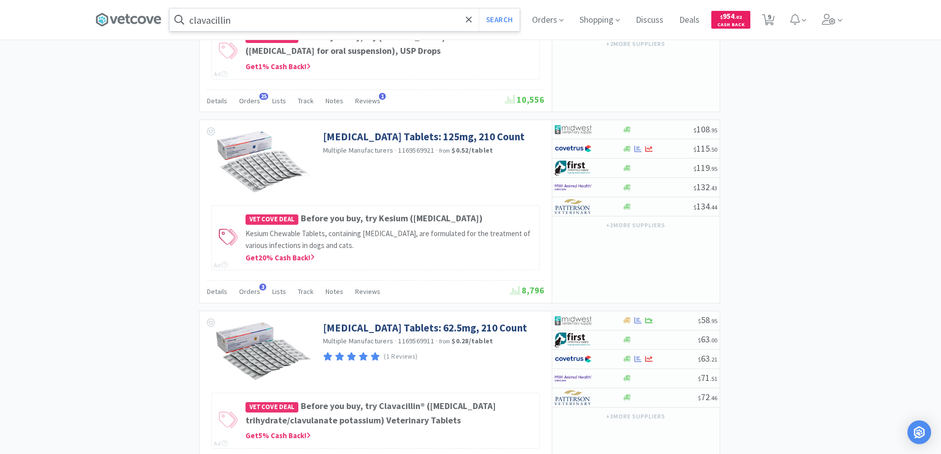
scroll to position [1679, 0]
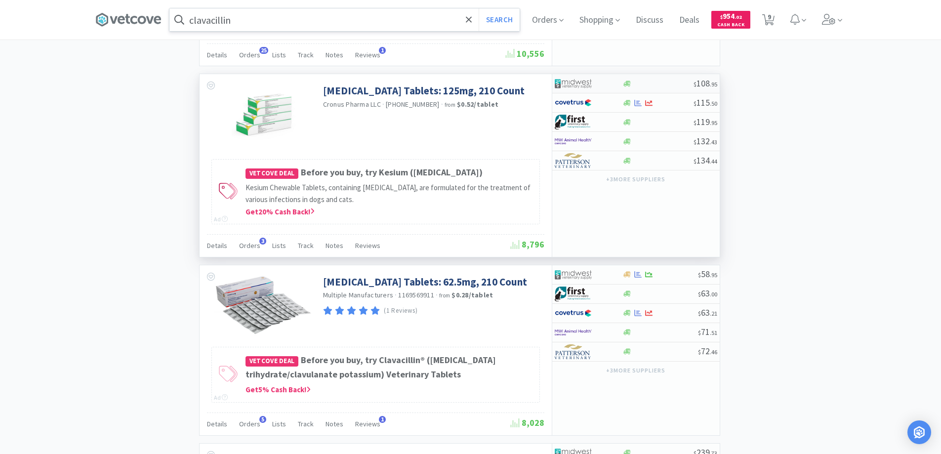
click at [607, 92] on div at bounding box center [582, 83] width 54 height 17
select select "1"
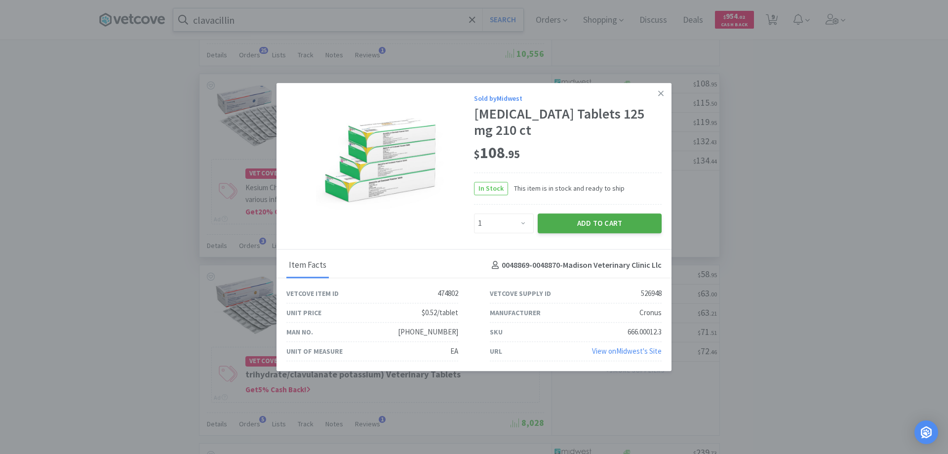
click at [588, 228] on button "Add to Cart" at bounding box center [600, 223] width 124 height 20
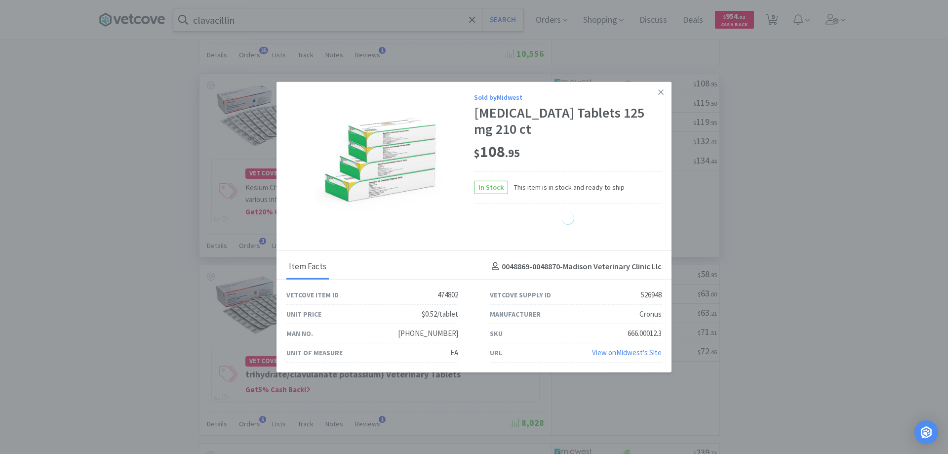
select select "1"
select select "3"
select select "1"
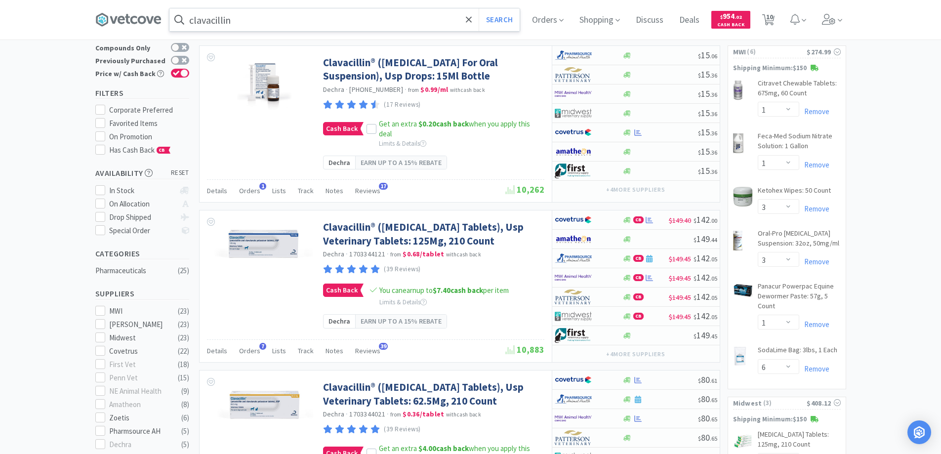
scroll to position [0, 0]
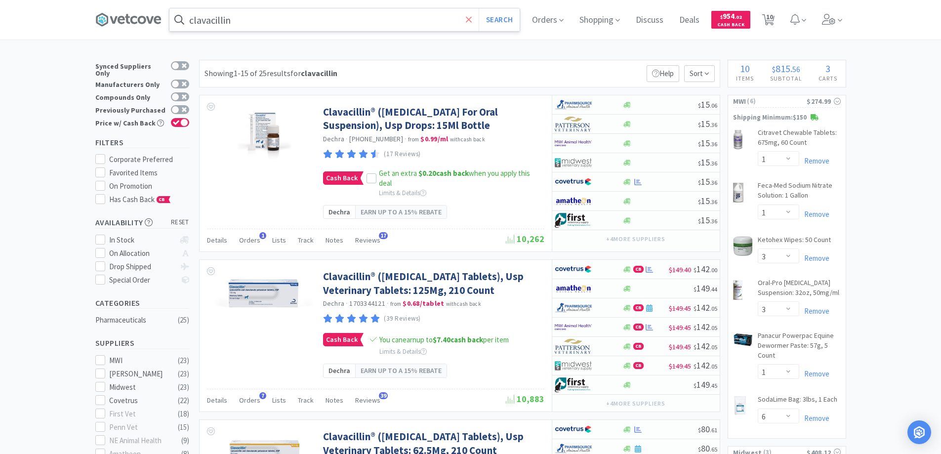
click at [472, 17] on icon at bounding box center [469, 20] width 6 height 10
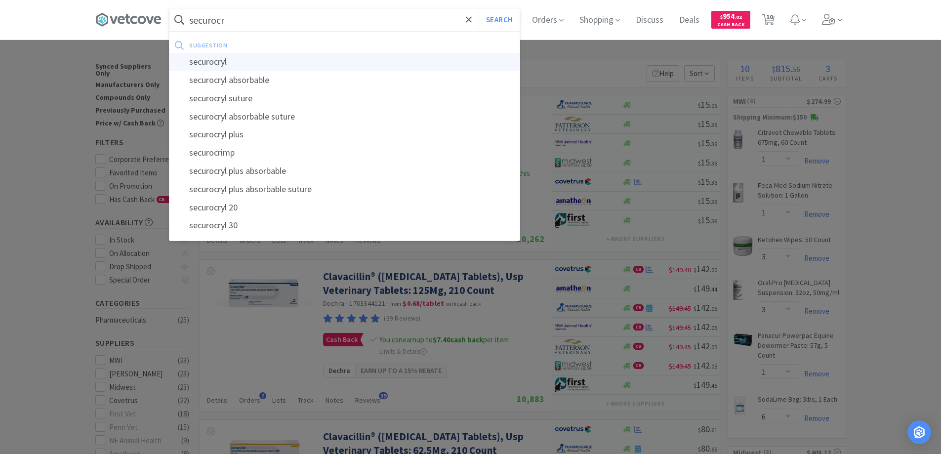
click at [210, 62] on div "securocryl" at bounding box center [344, 62] width 350 height 18
type input "securocryl"
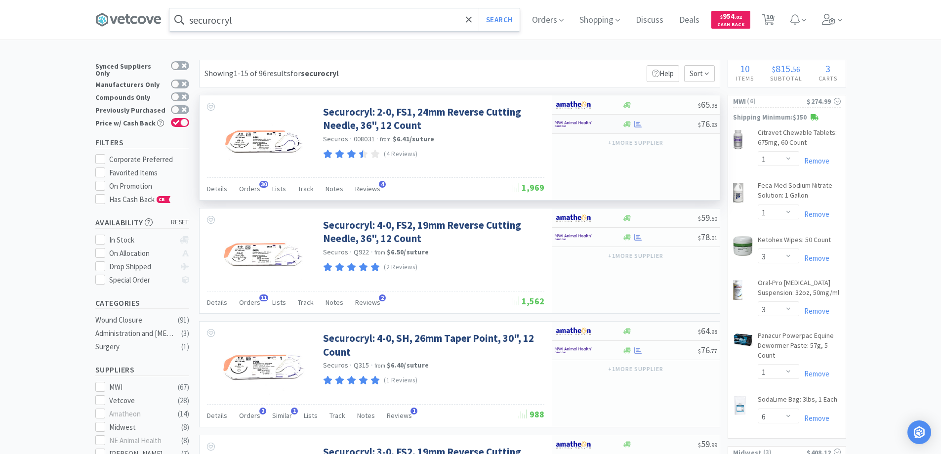
click at [593, 123] on div at bounding box center [582, 124] width 54 height 17
select select "1"
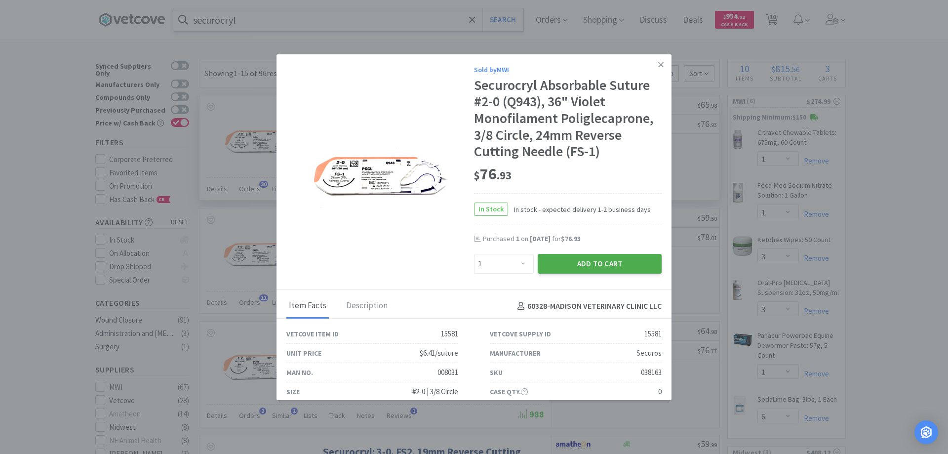
click at [573, 262] on button "Add to Cart" at bounding box center [600, 264] width 124 height 20
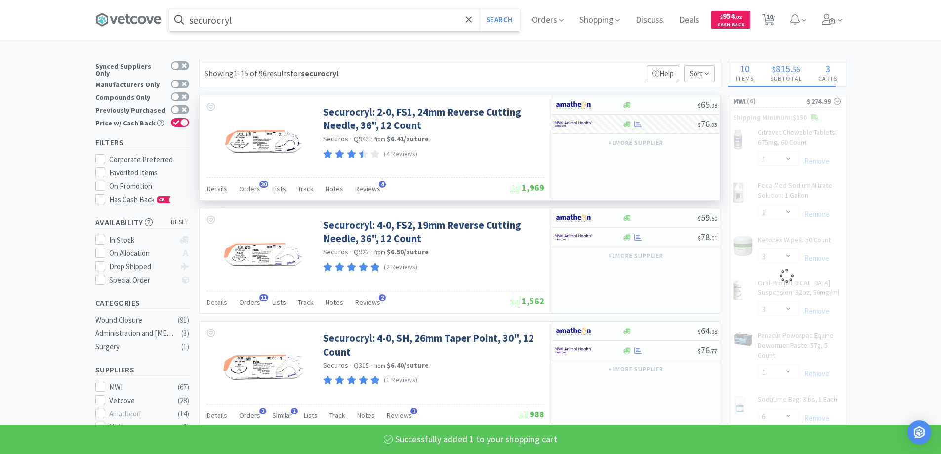
select select "1"
select select "6"
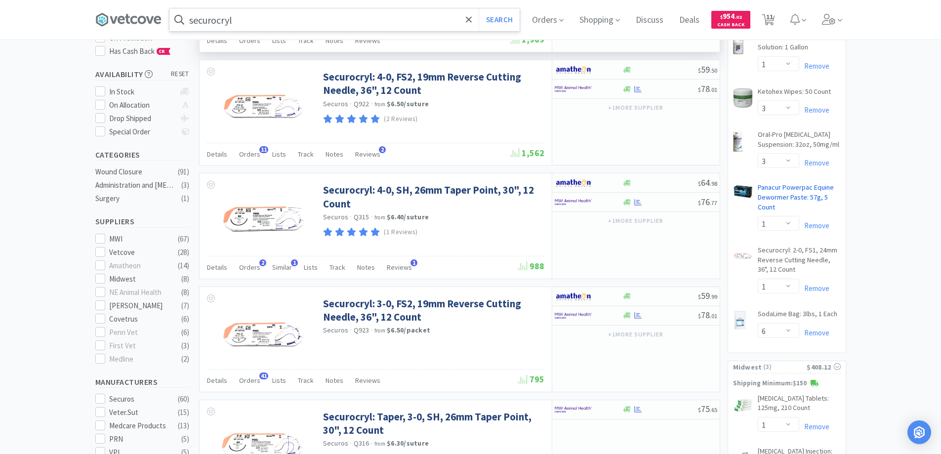
scroll to position [346, 0]
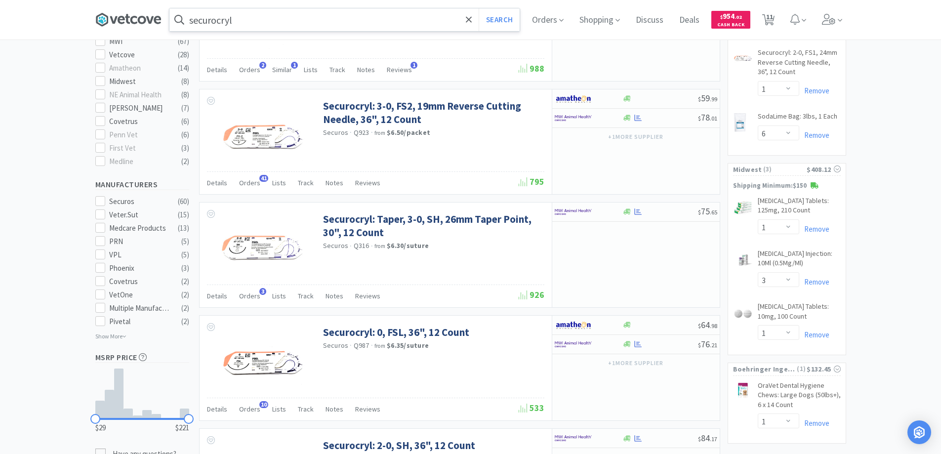
click at [136, 16] on icon at bounding box center [128, 19] width 66 height 15
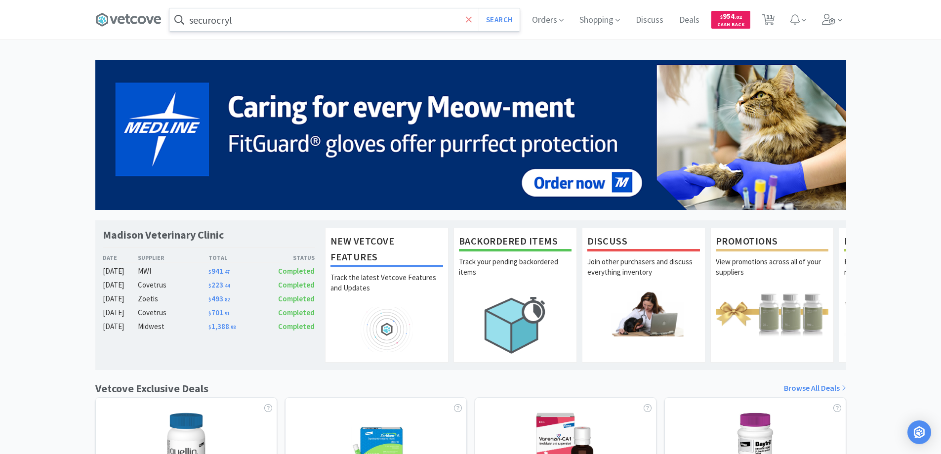
click at [469, 17] on icon at bounding box center [469, 20] width 6 height 10
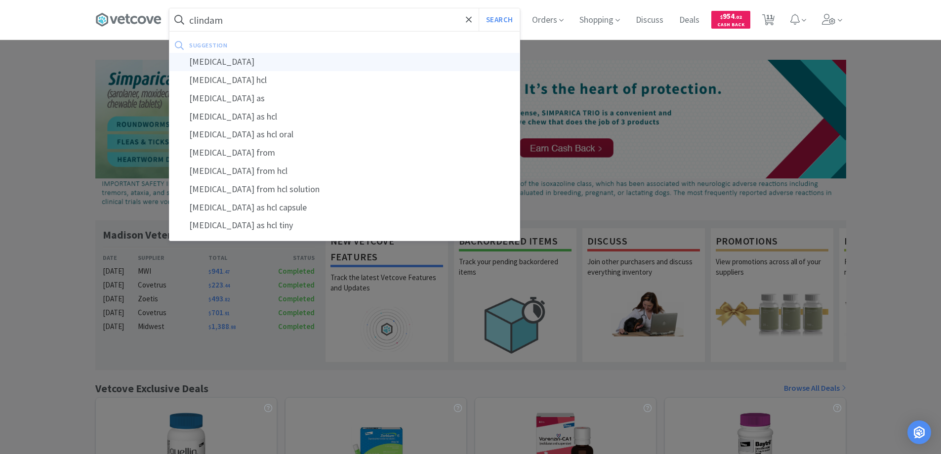
click at [210, 63] on div "[MEDICAL_DATA]" at bounding box center [344, 62] width 350 height 18
type input "[MEDICAL_DATA]"
select select "1"
select select "3"
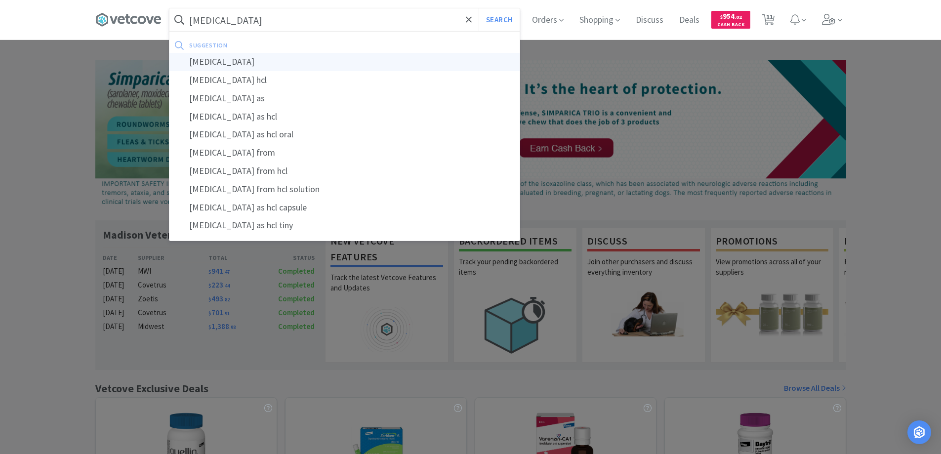
select select "3"
select select "1"
select select "6"
select select "1"
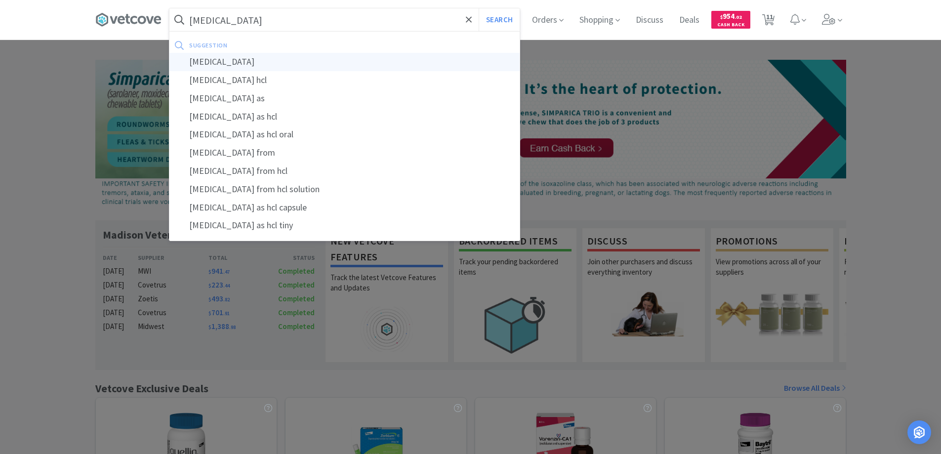
select select "3"
select select "1"
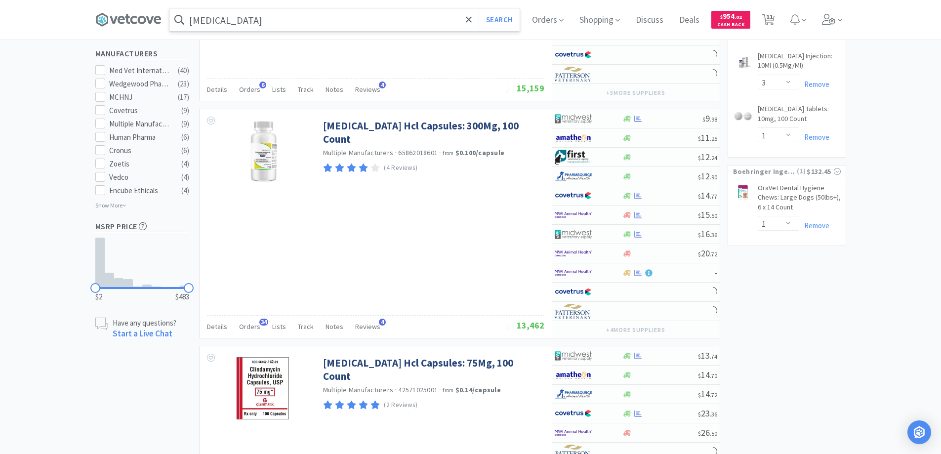
scroll to position [741, 0]
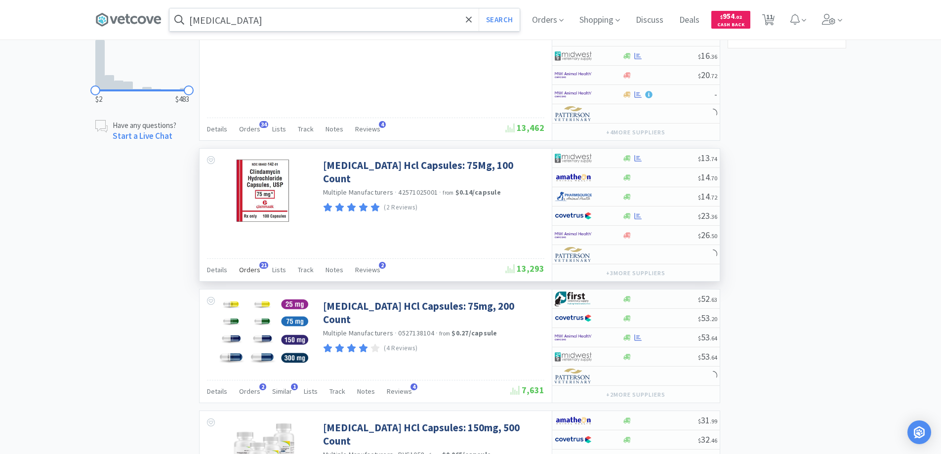
click at [262, 265] on span "21" at bounding box center [263, 265] width 9 height 7
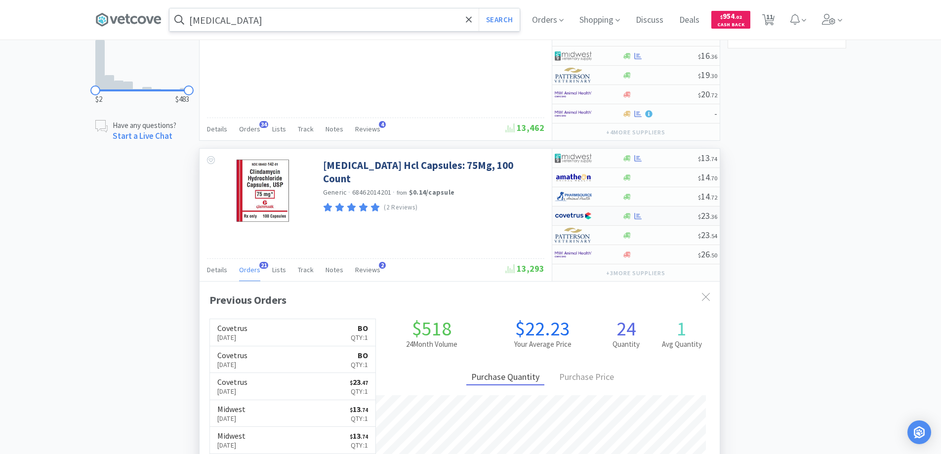
scroll to position [265, 520]
click at [606, 214] on div at bounding box center [582, 215] width 54 height 17
select select "1"
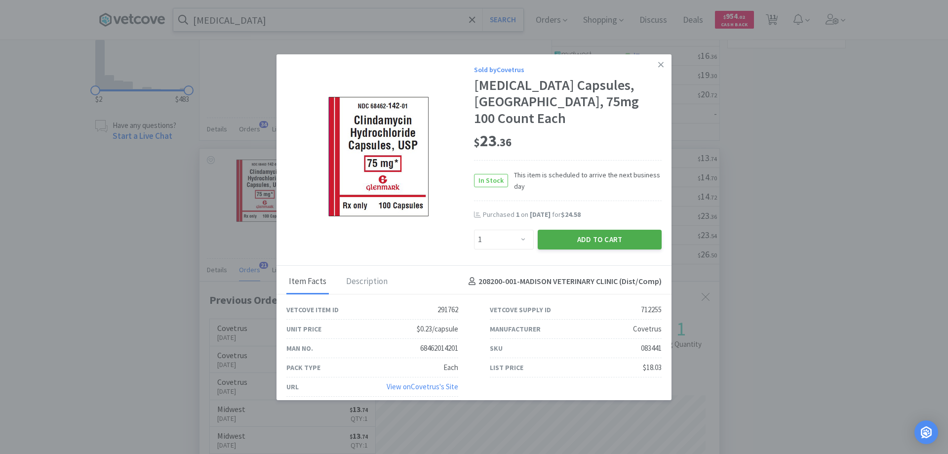
click at [581, 241] on button "Add to Cart" at bounding box center [600, 240] width 124 height 20
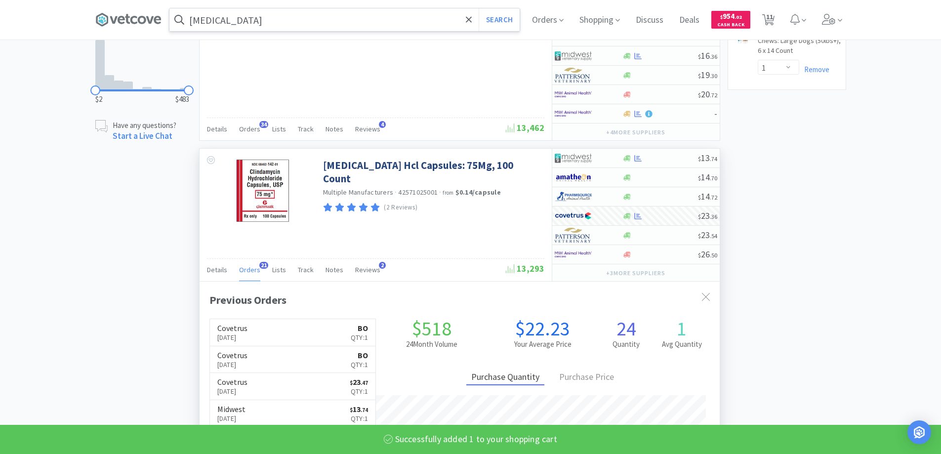
select select "1"
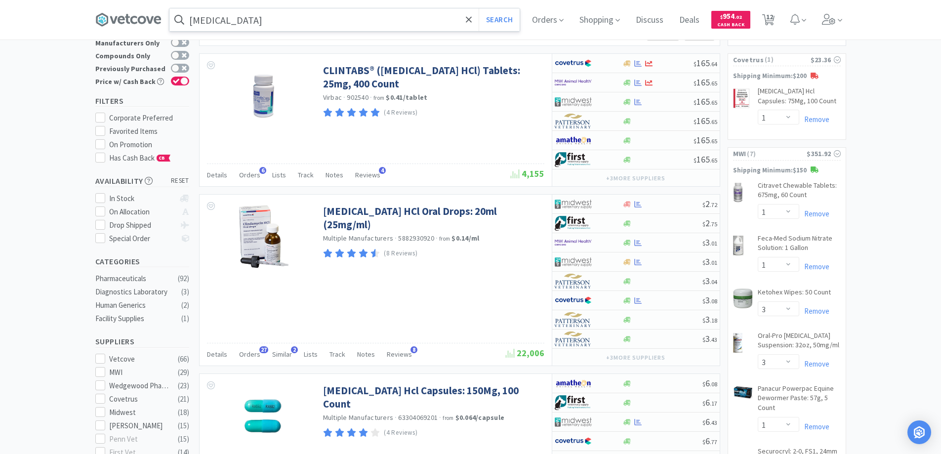
scroll to position [0, 0]
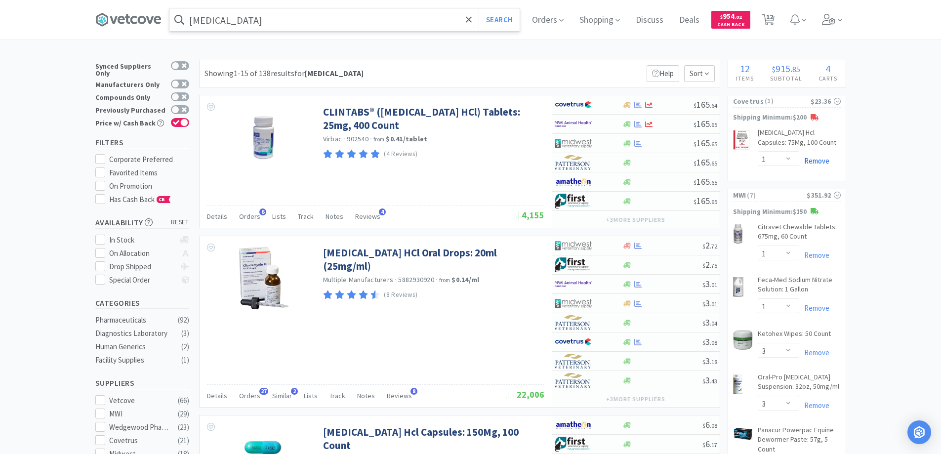
click at [812, 161] on link "Remove" at bounding box center [814, 160] width 30 height 9
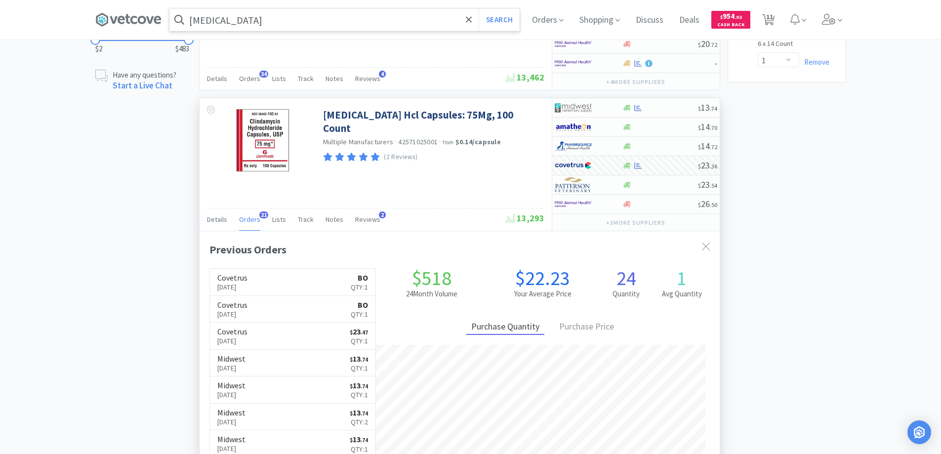
scroll to position [790, 0]
click at [704, 246] on icon at bounding box center [706, 248] width 8 height 8
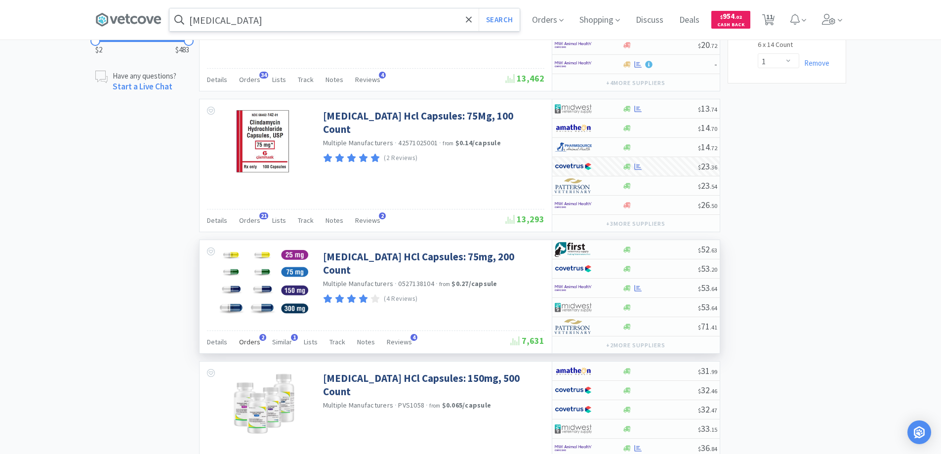
click at [259, 337] on span "2" at bounding box center [262, 337] width 7 height 7
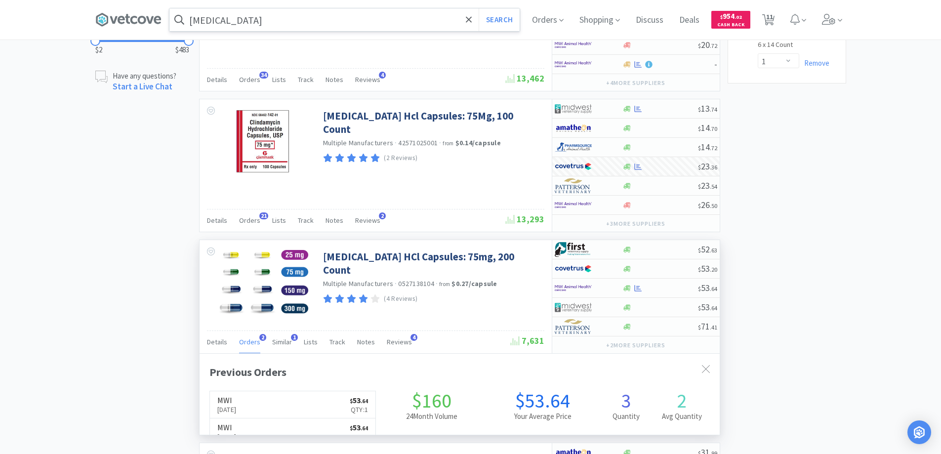
scroll to position [256, 520]
click at [259, 337] on span "2" at bounding box center [262, 337] width 7 height 7
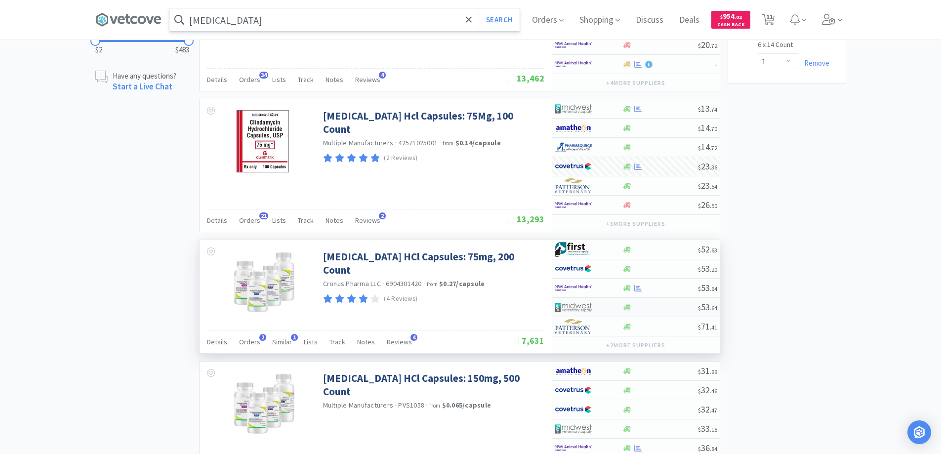
click at [608, 308] on div at bounding box center [582, 307] width 54 height 17
select select "1"
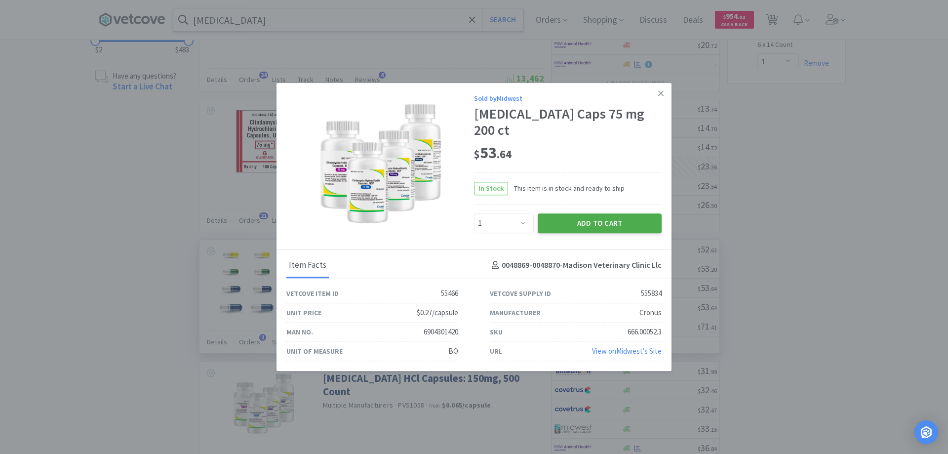
click at [578, 213] on button "Add to Cart" at bounding box center [600, 223] width 124 height 20
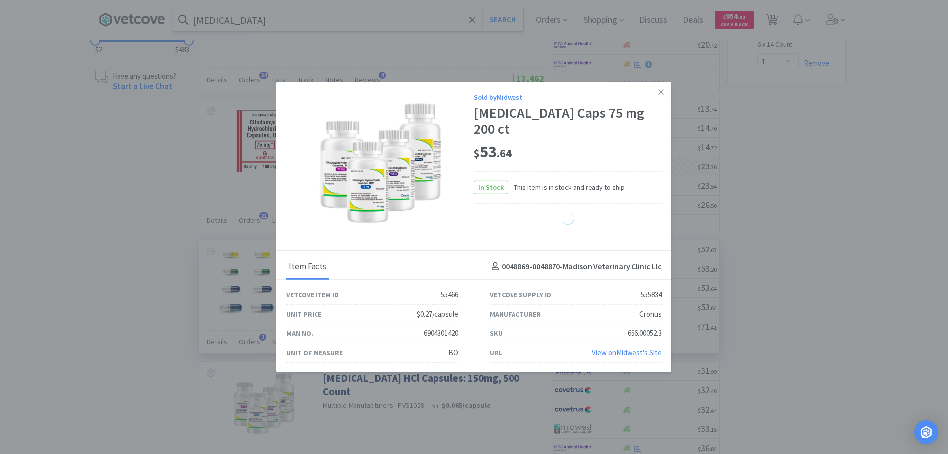
select select "1"
select select "3"
select select "1"
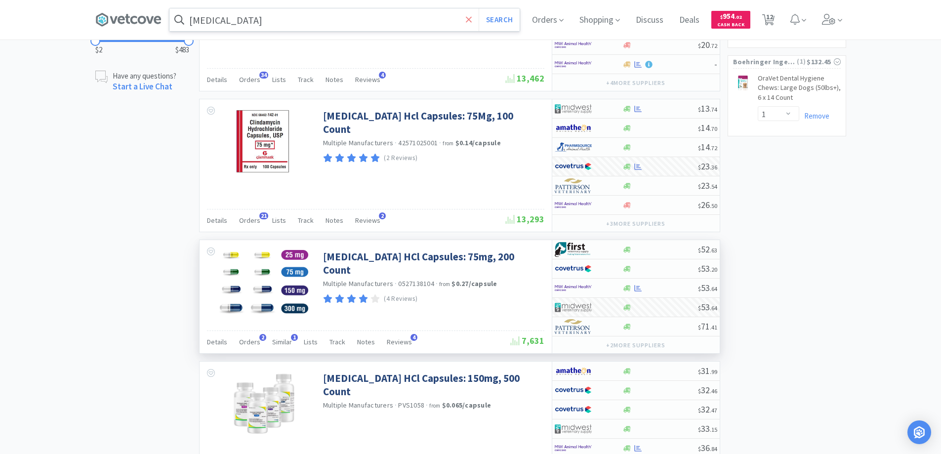
click at [472, 18] on icon at bounding box center [469, 19] width 6 height 6
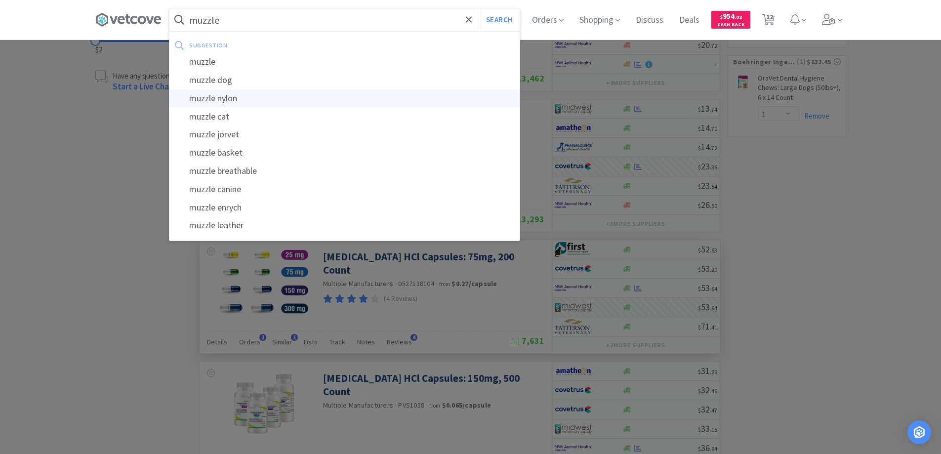
click at [225, 99] on div "muzzle nylon" at bounding box center [344, 98] width 350 height 18
type input "muzzle nylon"
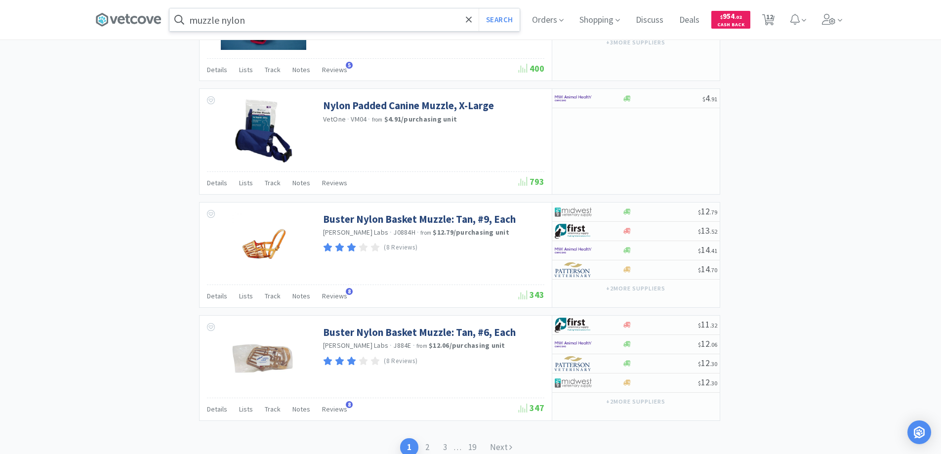
scroll to position [1383, 0]
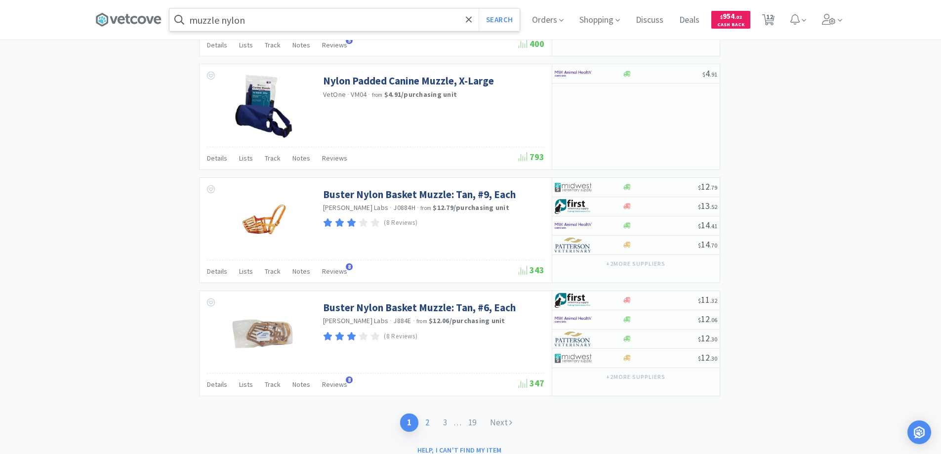
click at [427, 420] on link "2" at bounding box center [427, 422] width 18 height 18
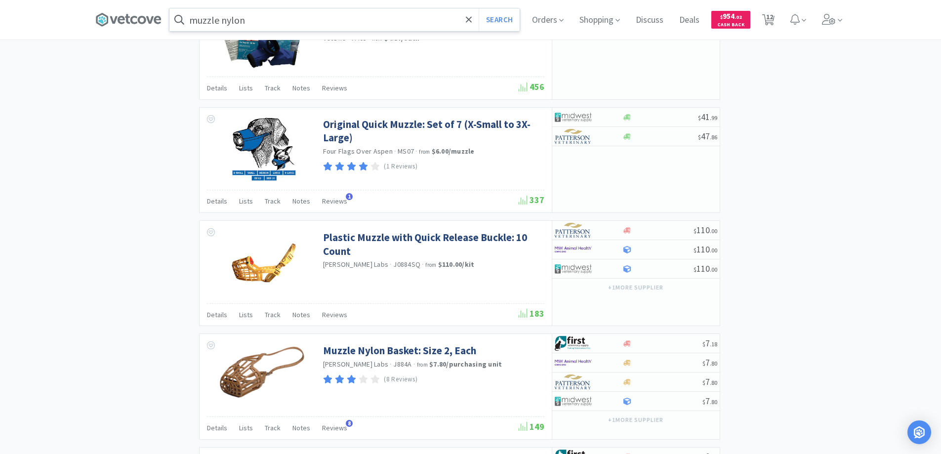
scroll to position [1383, 0]
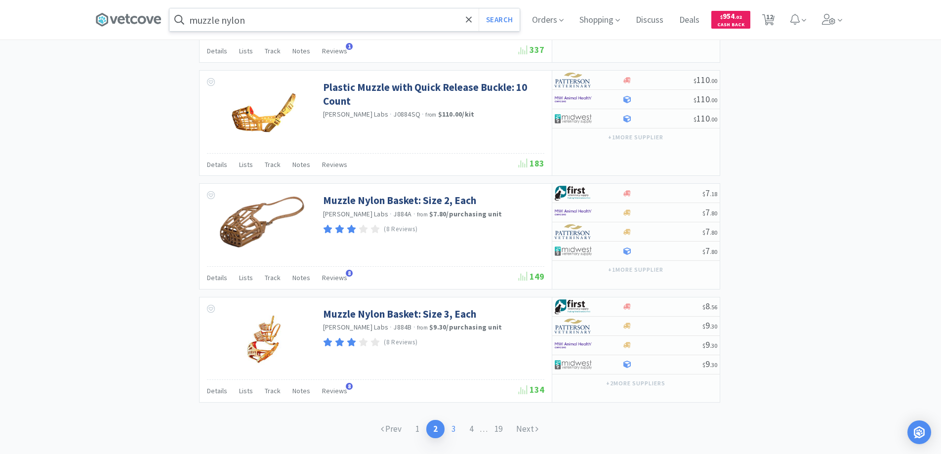
click at [452, 428] on link "3" at bounding box center [454, 429] width 18 height 18
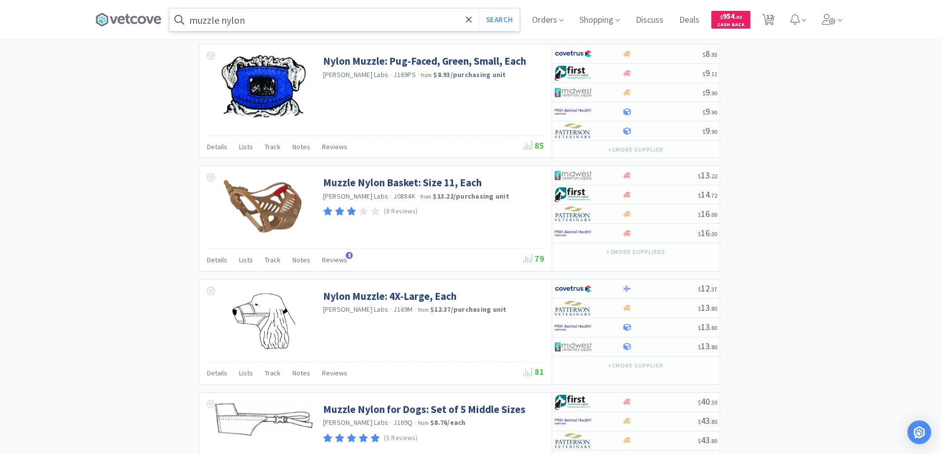
scroll to position [1185, 0]
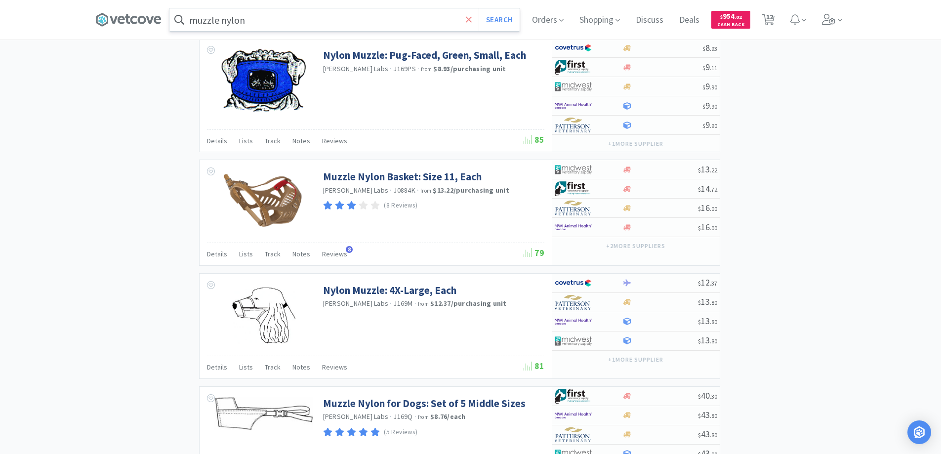
click at [472, 17] on icon at bounding box center [469, 19] width 6 height 6
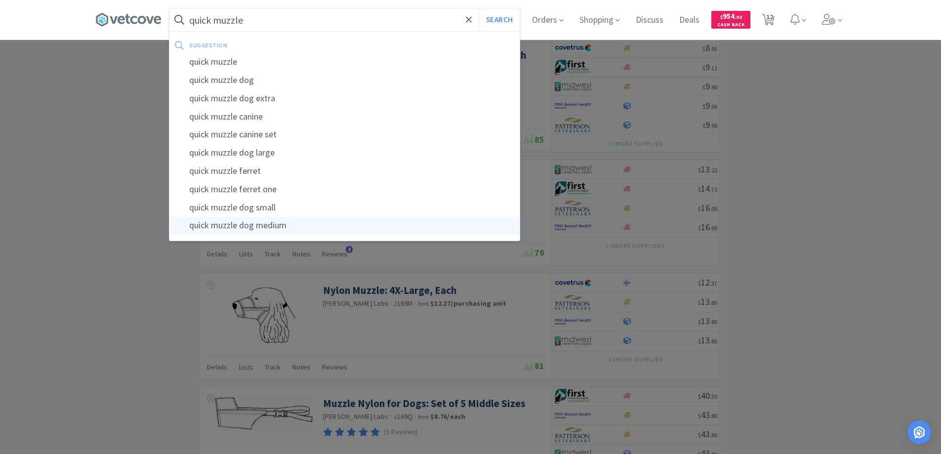
click at [254, 224] on div "quick muzzle dog medium" at bounding box center [344, 225] width 350 height 18
type input "quick muzzle dog medium"
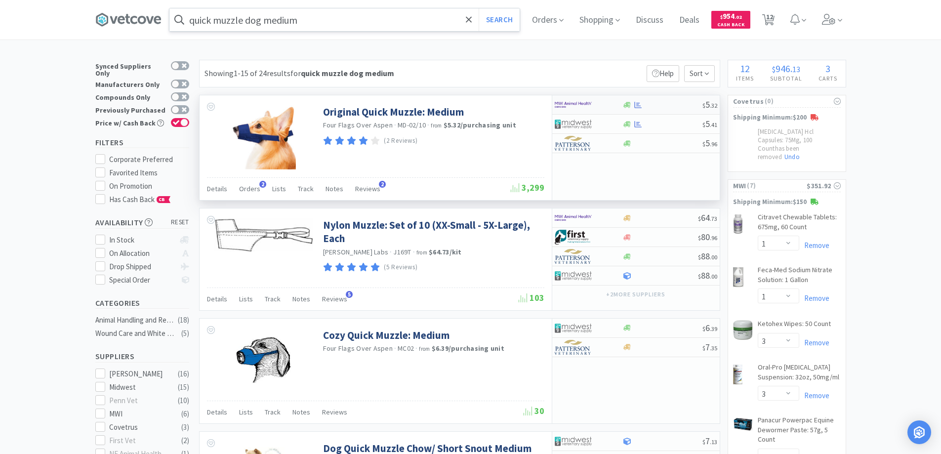
click at [595, 103] on div at bounding box center [582, 104] width 54 height 17
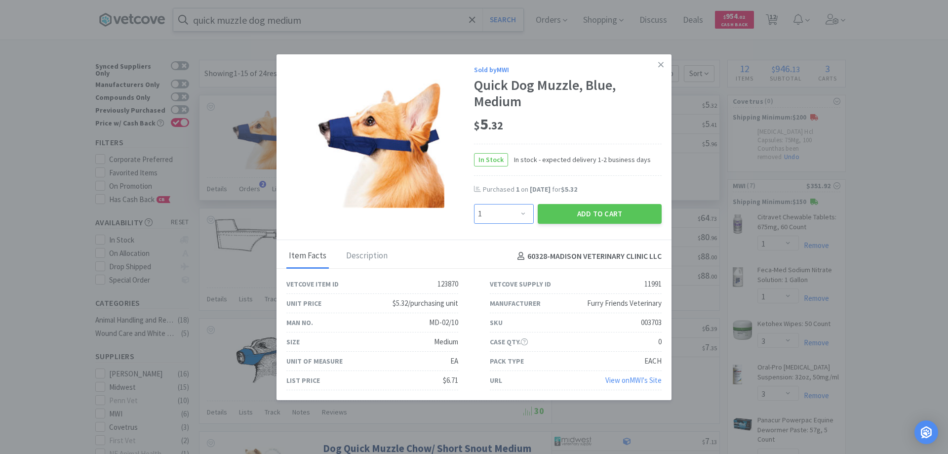
click at [521, 209] on select "Enter Quantity 1 2 3 4 5 6 7 8 9 10 11 12 13 14 15 16 17 18 19 20 Enter Quantity" at bounding box center [504, 214] width 60 height 20
select select "2"
click at [474, 204] on select "Enter Quantity 1 2 3 4 5 6 7 8 9 10 11 12 13 14 15 16 17 18 19 20 Enter Quantity" at bounding box center [504, 214] width 60 height 20
click at [573, 211] on button "Add to Cart" at bounding box center [600, 214] width 124 height 20
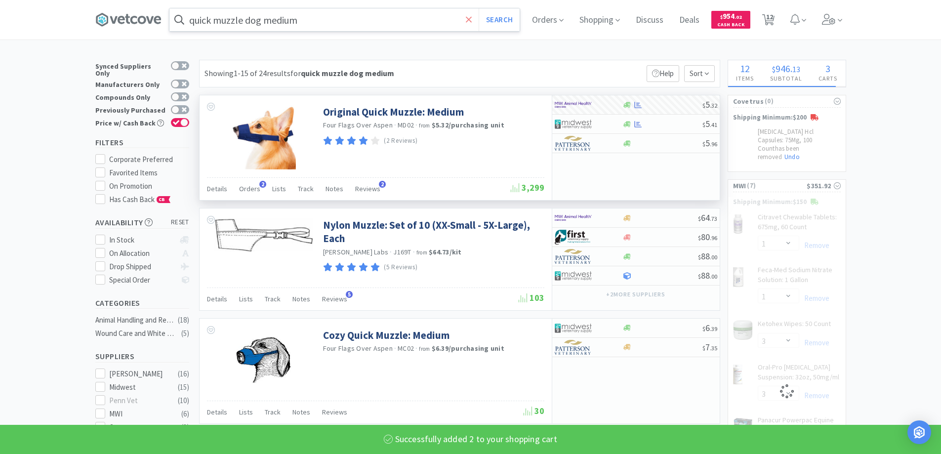
select select "2"
select select "1"
select select "6"
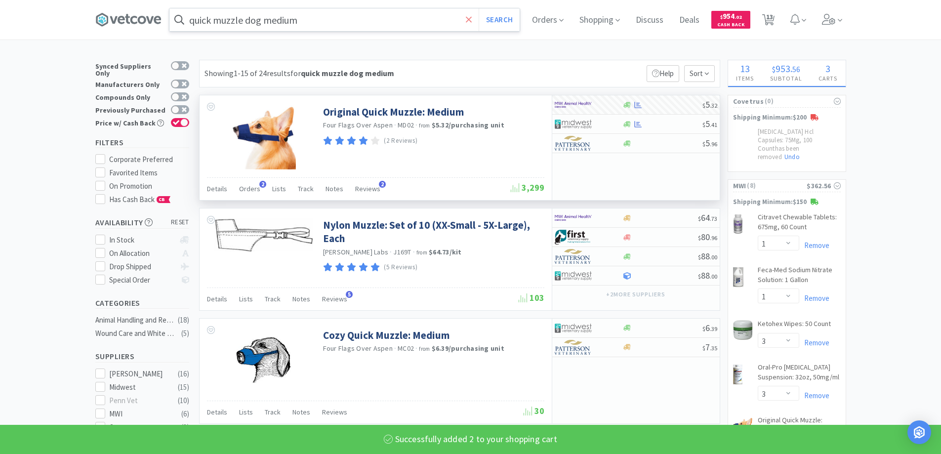
click at [470, 18] on icon at bounding box center [469, 20] width 6 height 10
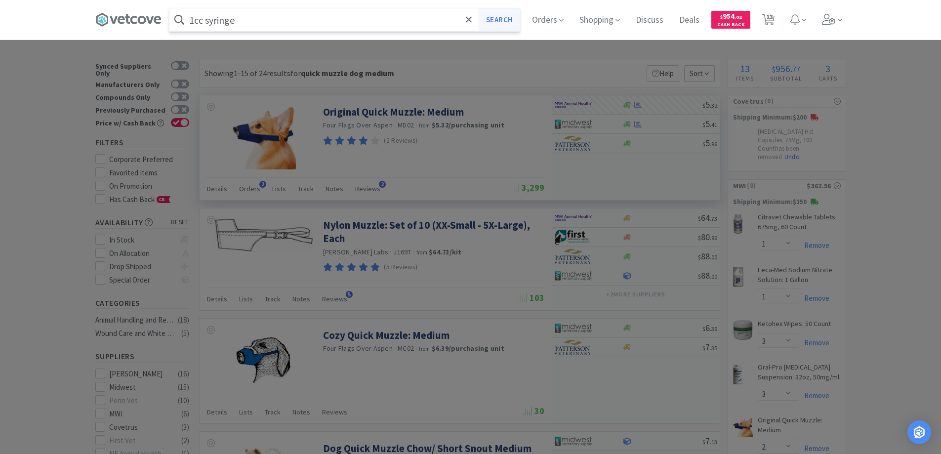
type input "1cc syringe"
click at [501, 19] on button "Search" at bounding box center [499, 19] width 41 height 23
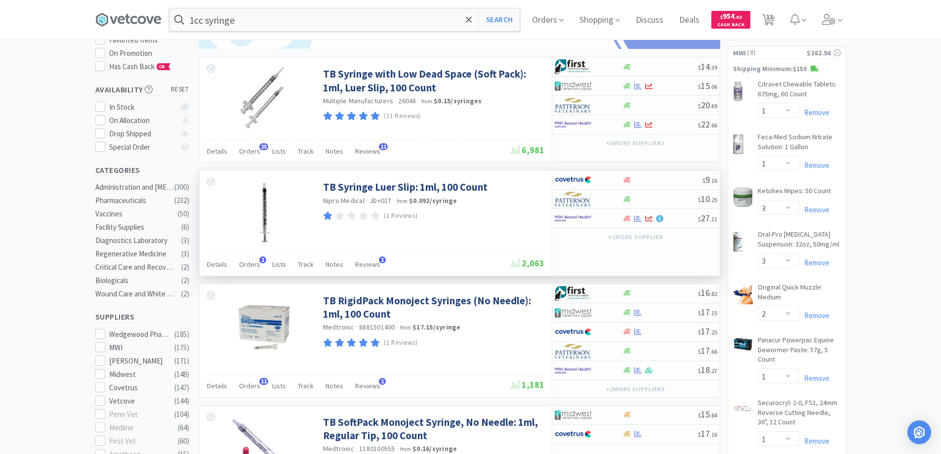
scroll to position [148, 0]
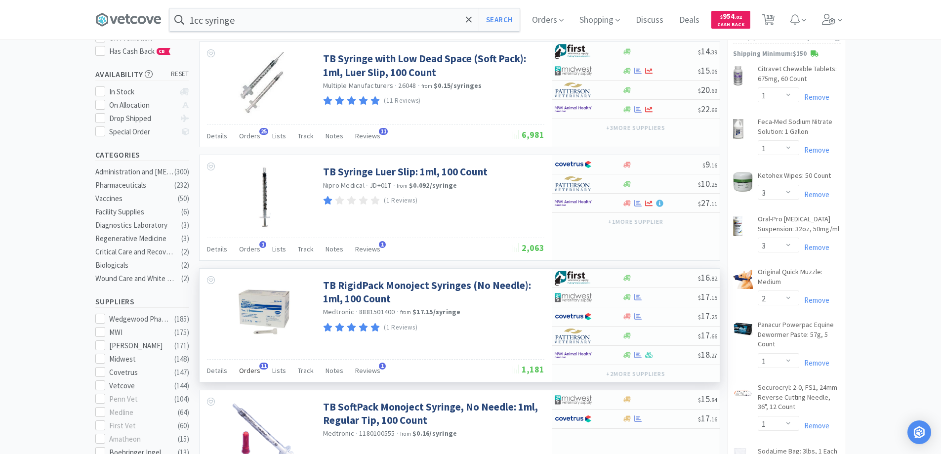
click at [262, 366] on span "11" at bounding box center [263, 366] width 9 height 7
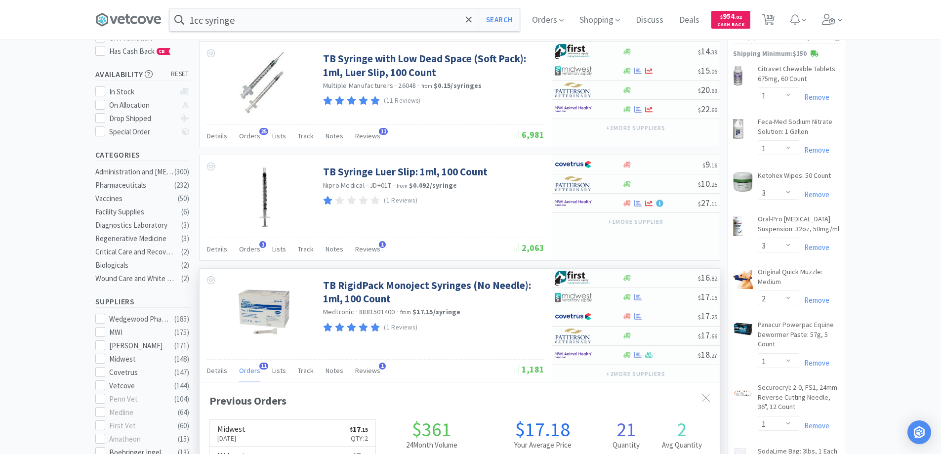
scroll to position [265, 520]
click at [262, 366] on span "11" at bounding box center [263, 366] width 9 height 7
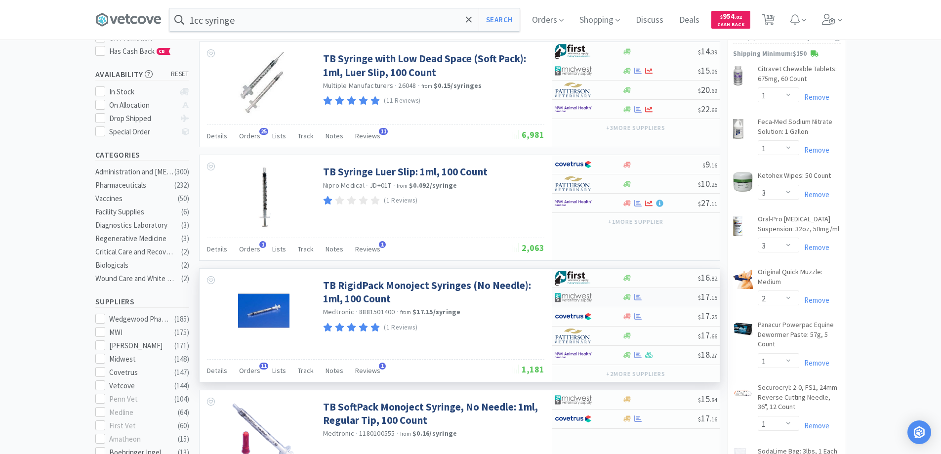
click at [601, 297] on div at bounding box center [582, 297] width 54 height 17
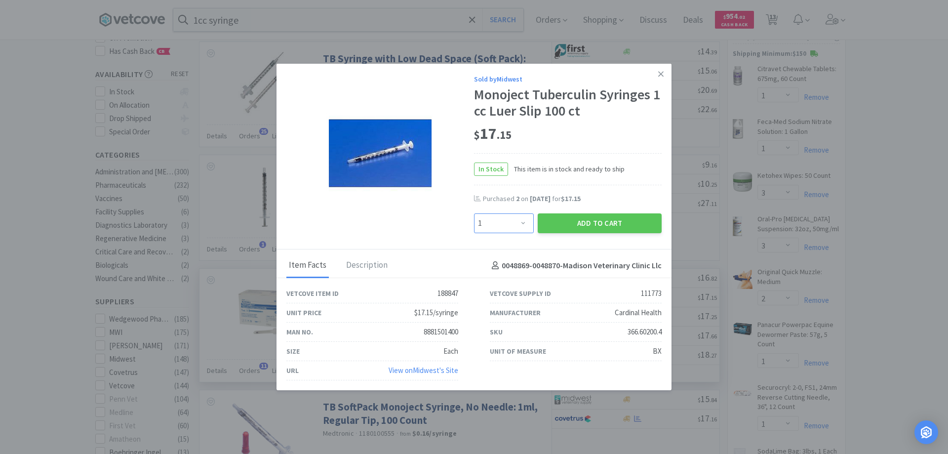
click at [525, 222] on select "Enter Quantity 1 2 3 4 5 6 7 8 9 10 11 12 13 14 15 16 17 18 19 20 Enter Quantity" at bounding box center [504, 223] width 60 height 20
select select "2"
click at [474, 213] on select "Enter Quantity 1 2 3 4 5 6 7 8 9 10 11 12 13 14 15 16 17 18 19 20 Enter Quantity" at bounding box center [504, 223] width 60 height 20
click at [589, 225] on button "Add to Cart" at bounding box center [600, 223] width 124 height 20
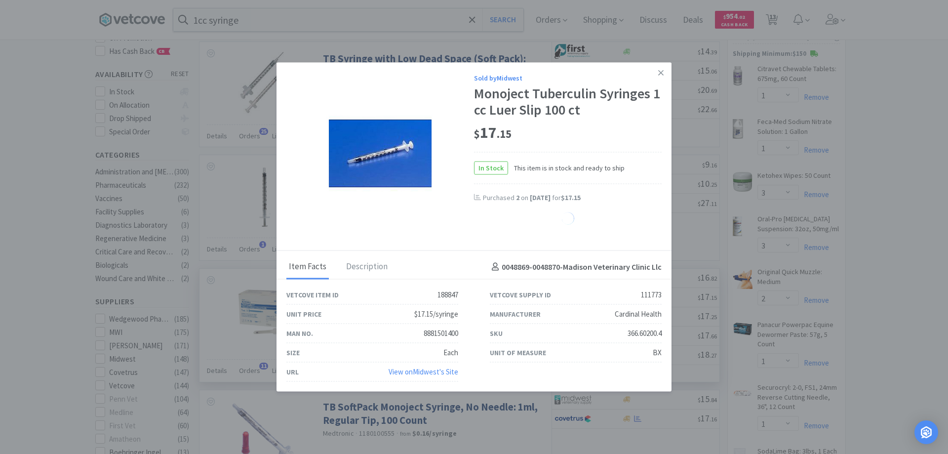
select select "2"
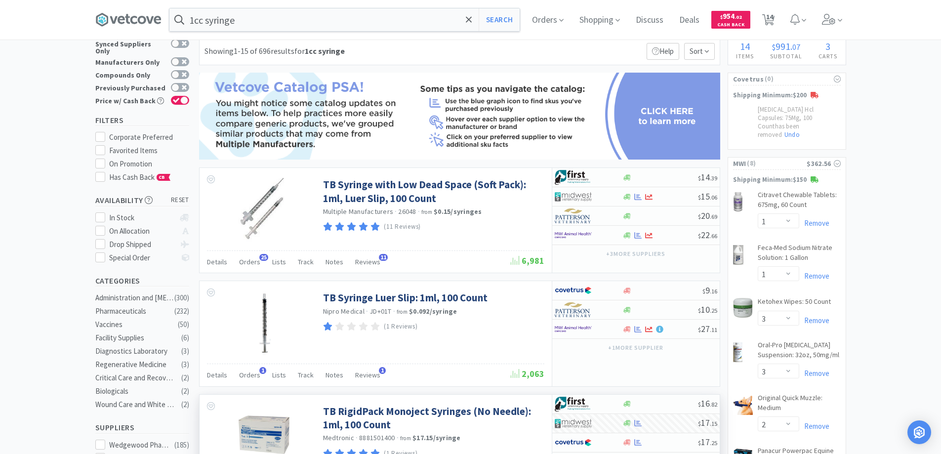
scroll to position [0, 0]
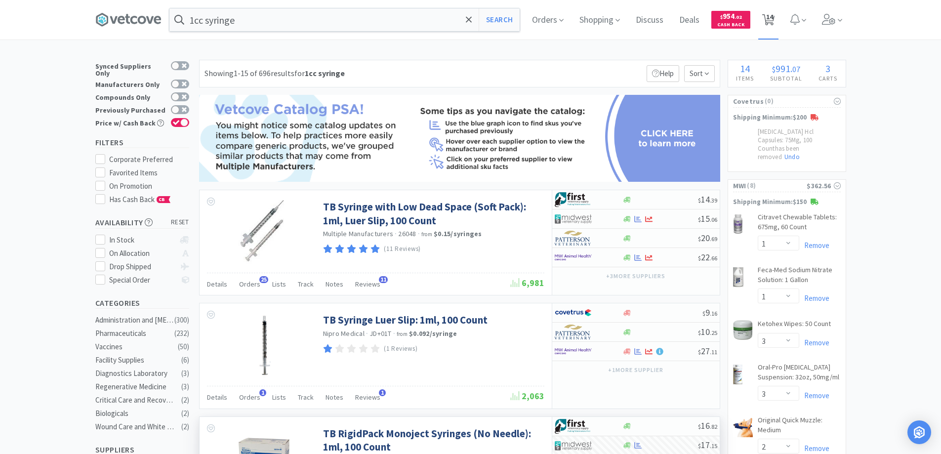
click at [773, 18] on span "14" at bounding box center [769, 17] width 7 height 40
select select "1"
select select "3"
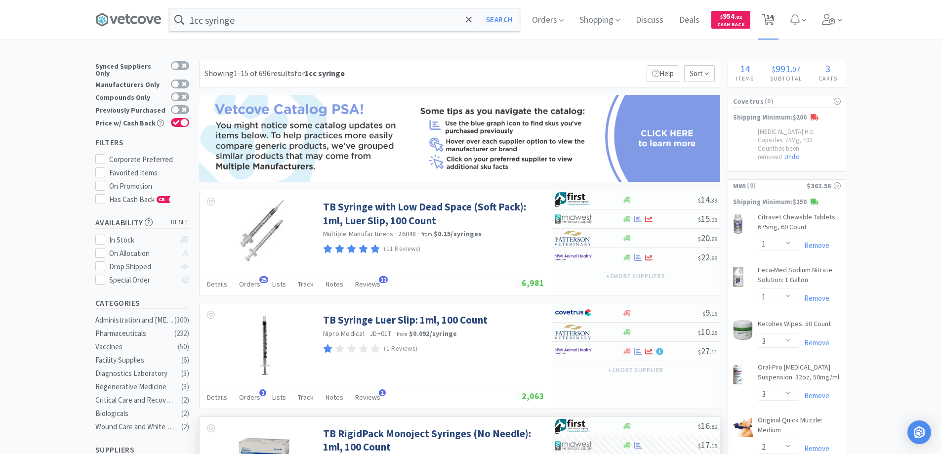
select select "3"
select select "2"
select select "1"
select select "6"
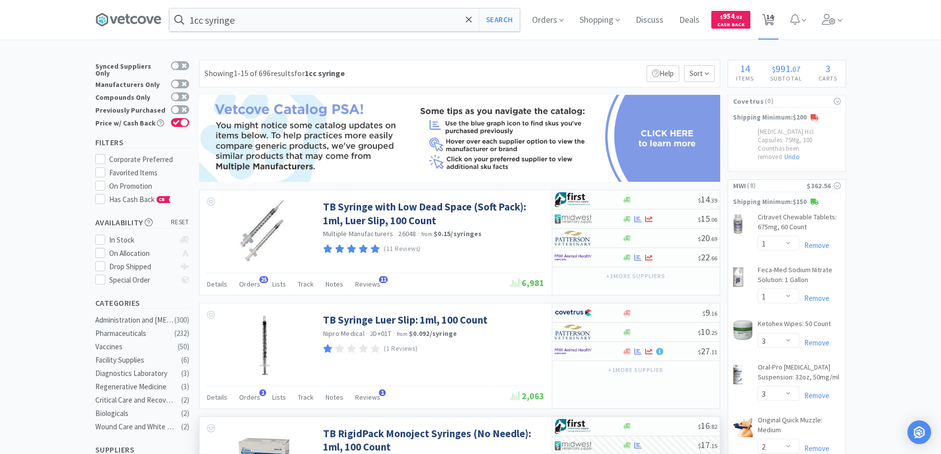
select select "1"
select select "3"
select select "1"
select select "2"
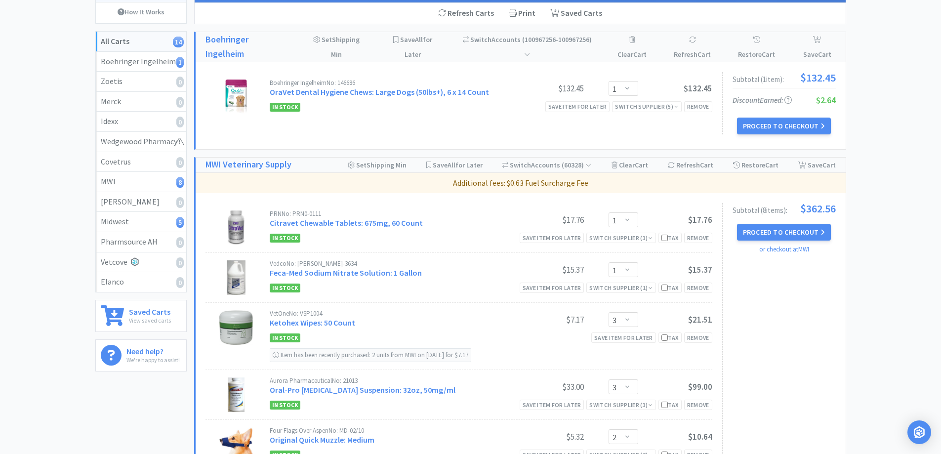
scroll to position [99, 0]
click at [758, 231] on button "Proceed to Checkout" at bounding box center [784, 231] width 94 height 17
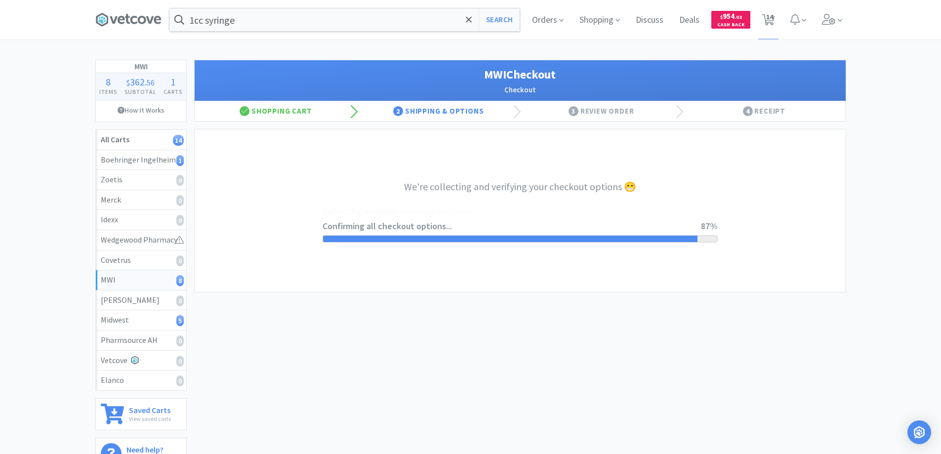
select select "STD_"
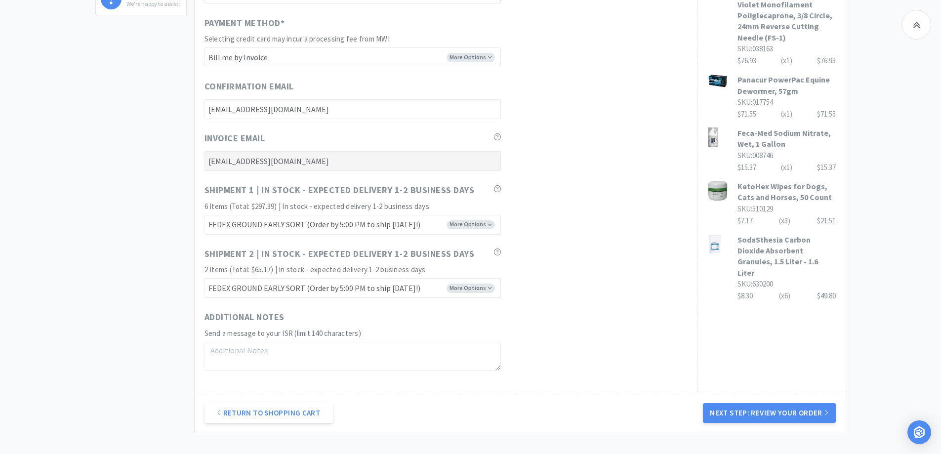
scroll to position [535, 0]
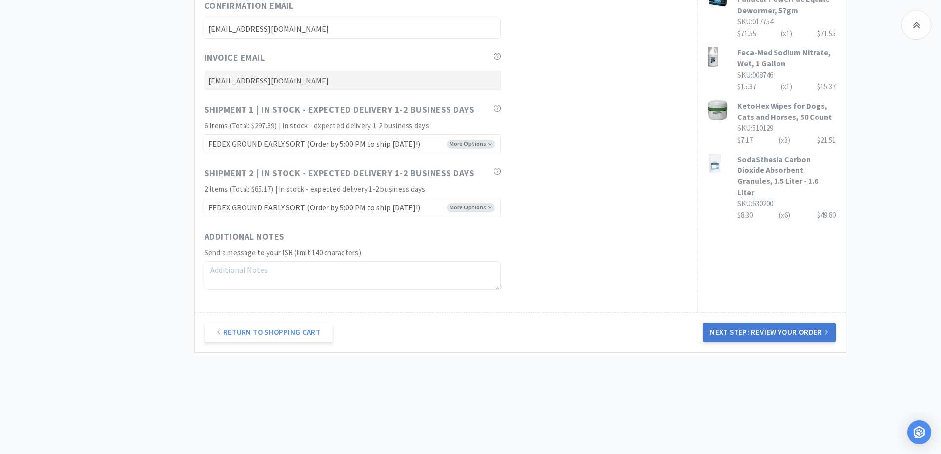
click at [752, 330] on button "Next Step: Review Your Order" at bounding box center [769, 333] width 132 height 20
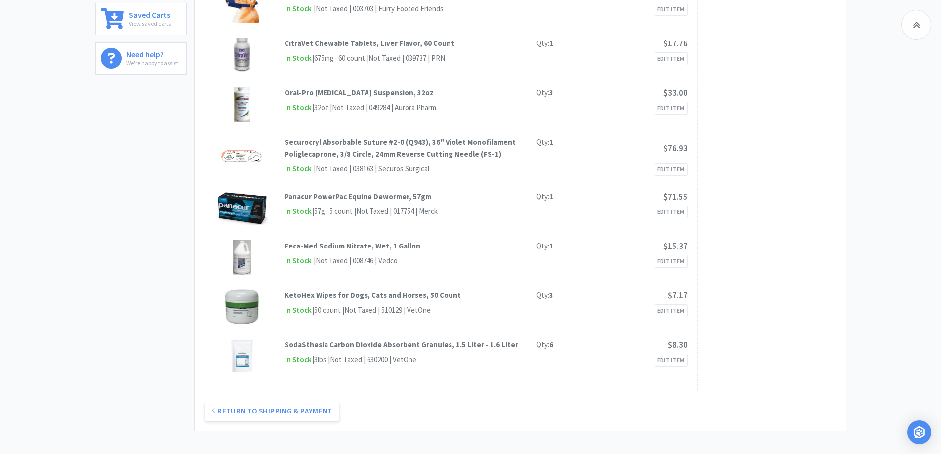
scroll to position [99, 0]
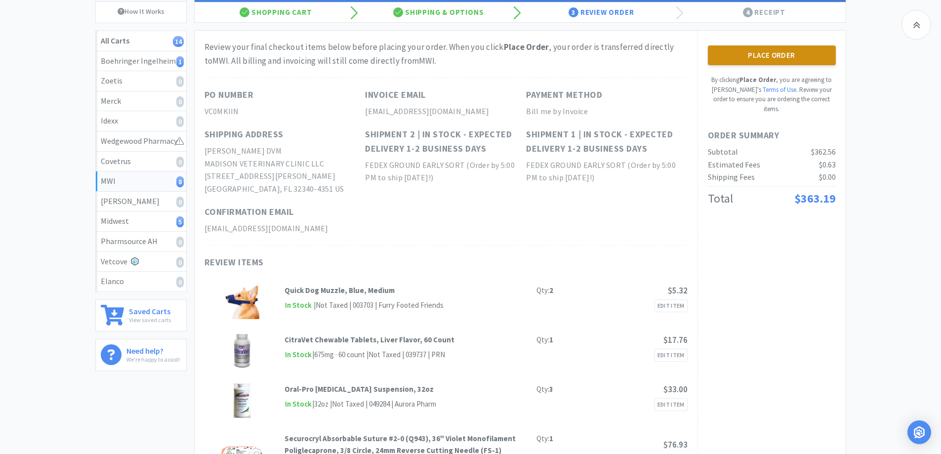
click at [753, 55] on button "Place Order" at bounding box center [772, 55] width 128 height 20
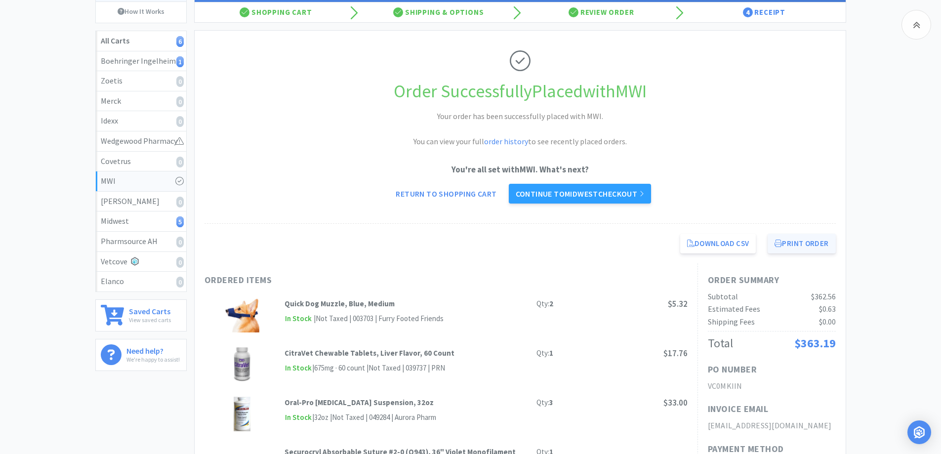
click at [792, 245] on button "Print Order" at bounding box center [802, 244] width 68 height 20
click at [582, 194] on link "Continue to Midwest checkout" at bounding box center [580, 194] width 142 height 20
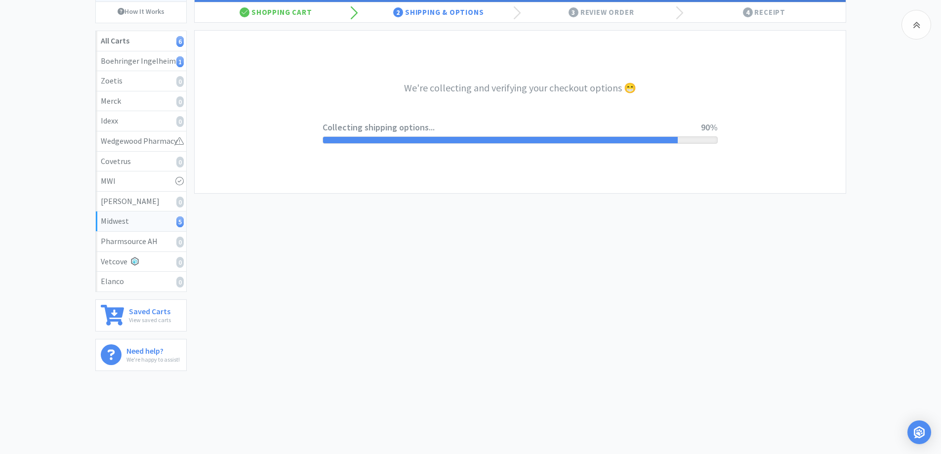
select select "3"
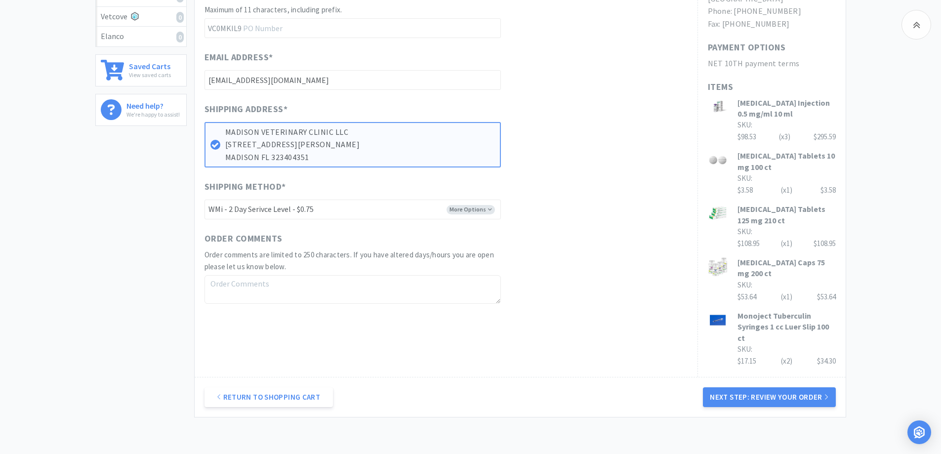
scroll to position [346, 0]
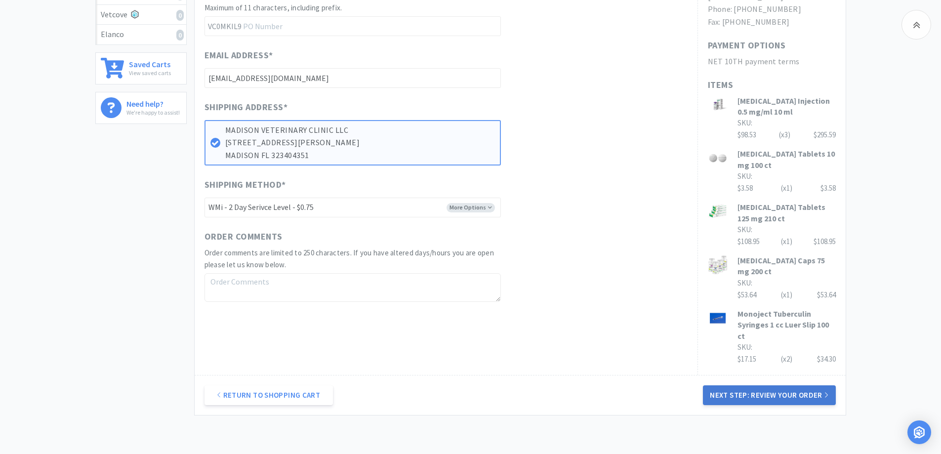
click at [763, 405] on button "Next Step: Review Your Order" at bounding box center [769, 395] width 132 height 20
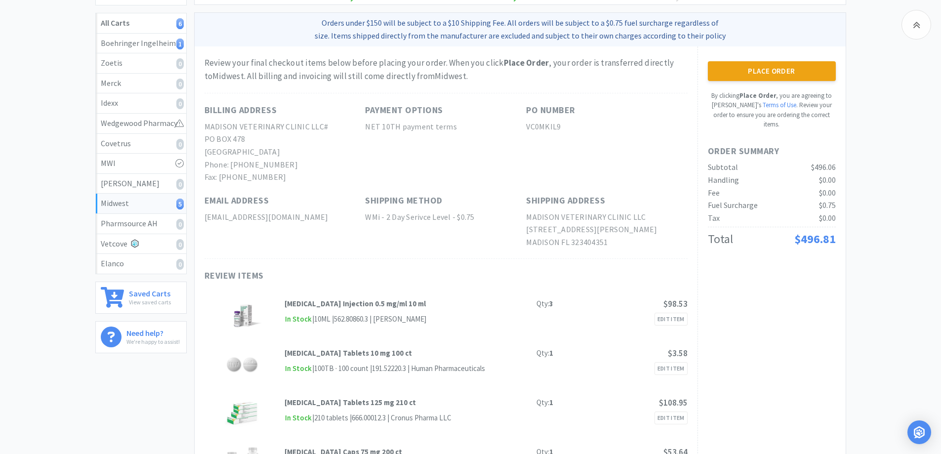
scroll to position [105, 0]
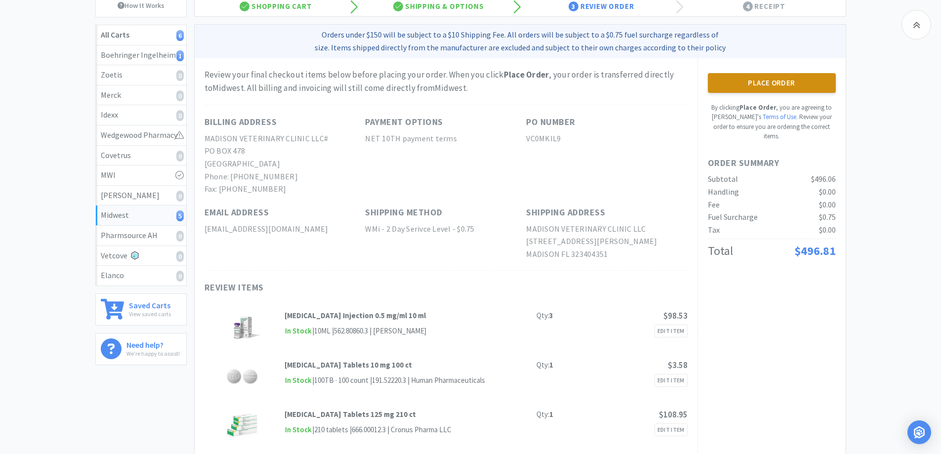
click at [758, 82] on button "Place Order" at bounding box center [772, 83] width 128 height 20
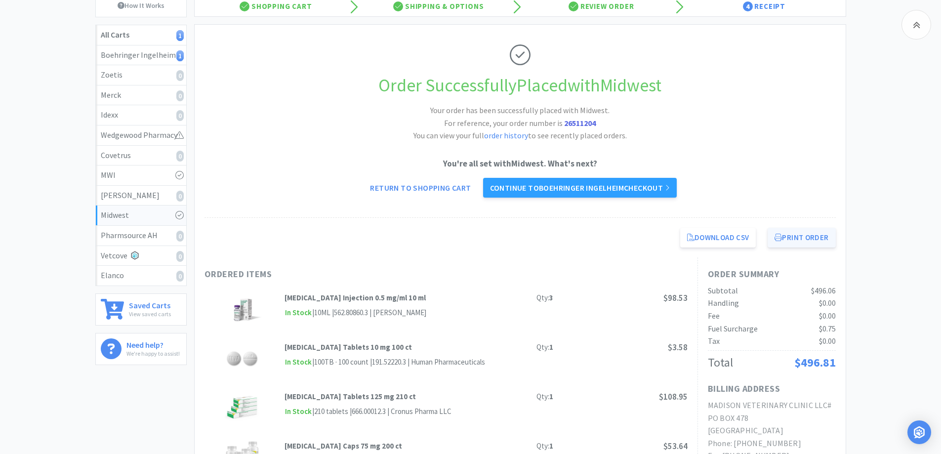
click at [791, 241] on button "Print Order" at bounding box center [802, 238] width 68 height 20
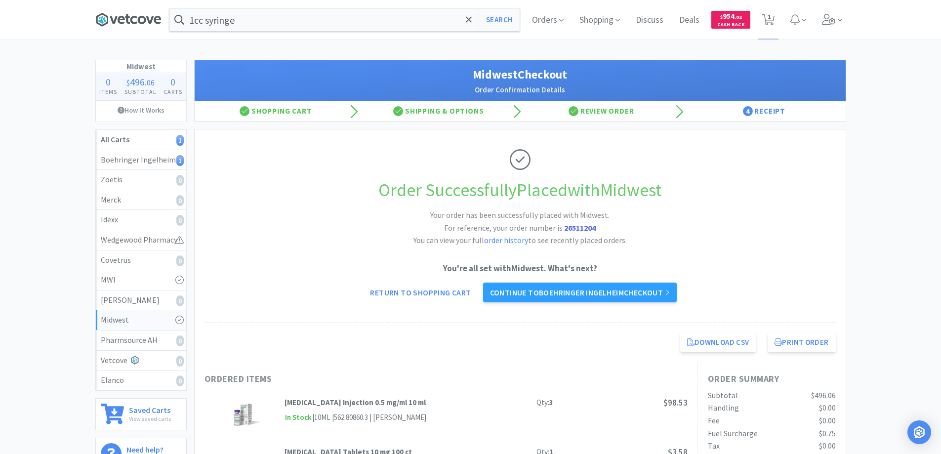
click at [135, 15] on icon at bounding box center [128, 19] width 66 height 15
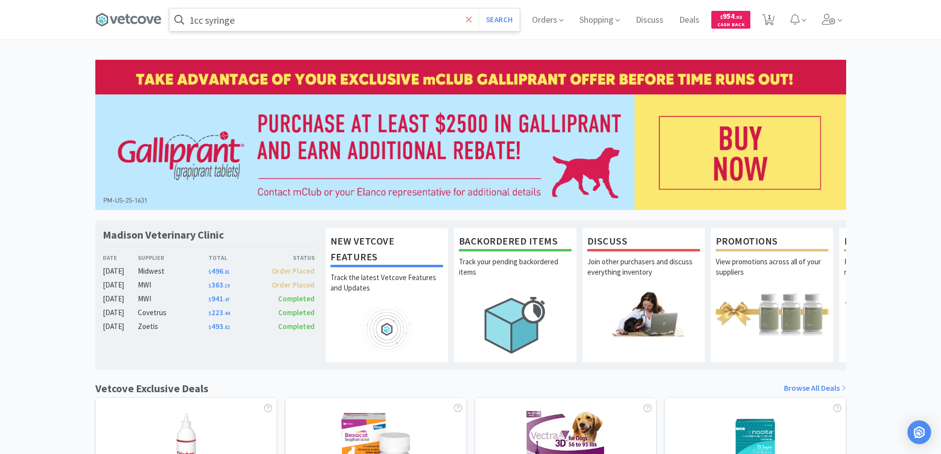
click at [468, 22] on icon at bounding box center [469, 20] width 6 height 10
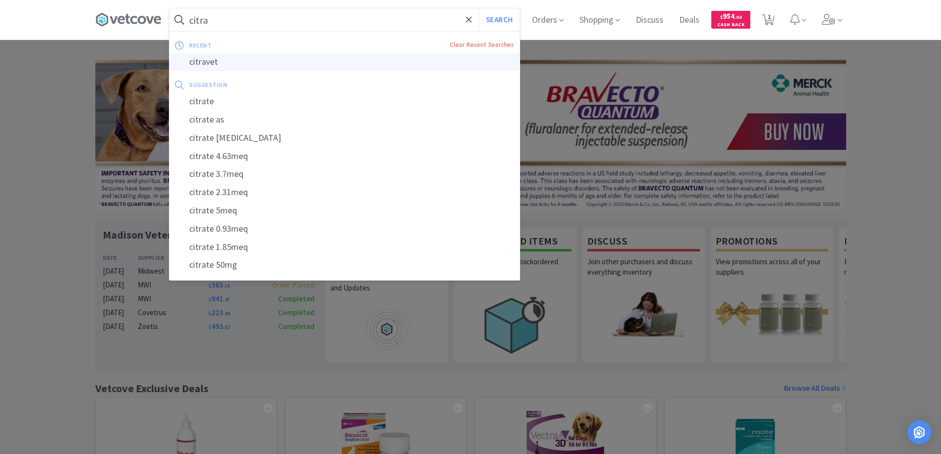
click at [197, 60] on div "citravet" at bounding box center [344, 62] width 350 height 18
type input "citravet"
select select "1"
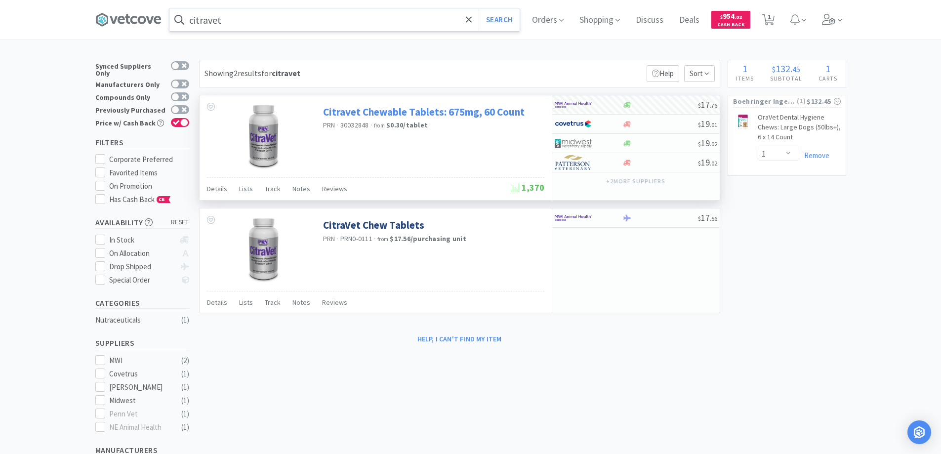
click at [368, 112] on link "Citravet Chewable Tablets: 675mg, 60 Count" at bounding box center [424, 111] width 202 height 13
